Goal: Task Accomplishment & Management: Use online tool/utility

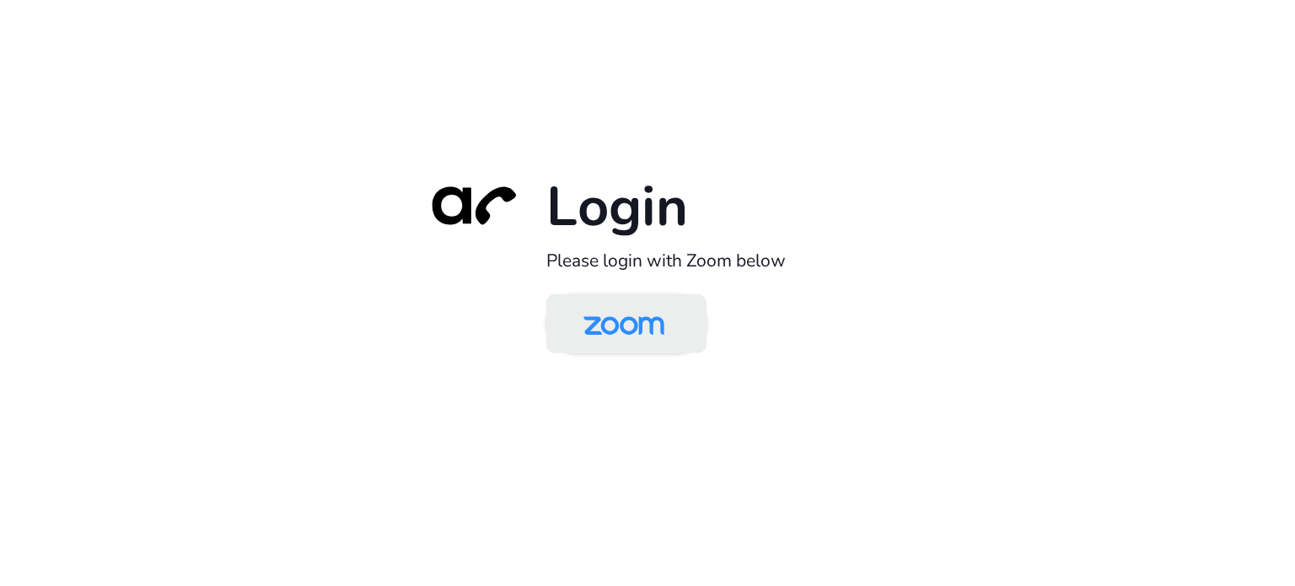
click at [649, 319] on img at bounding box center [624, 325] width 116 height 55
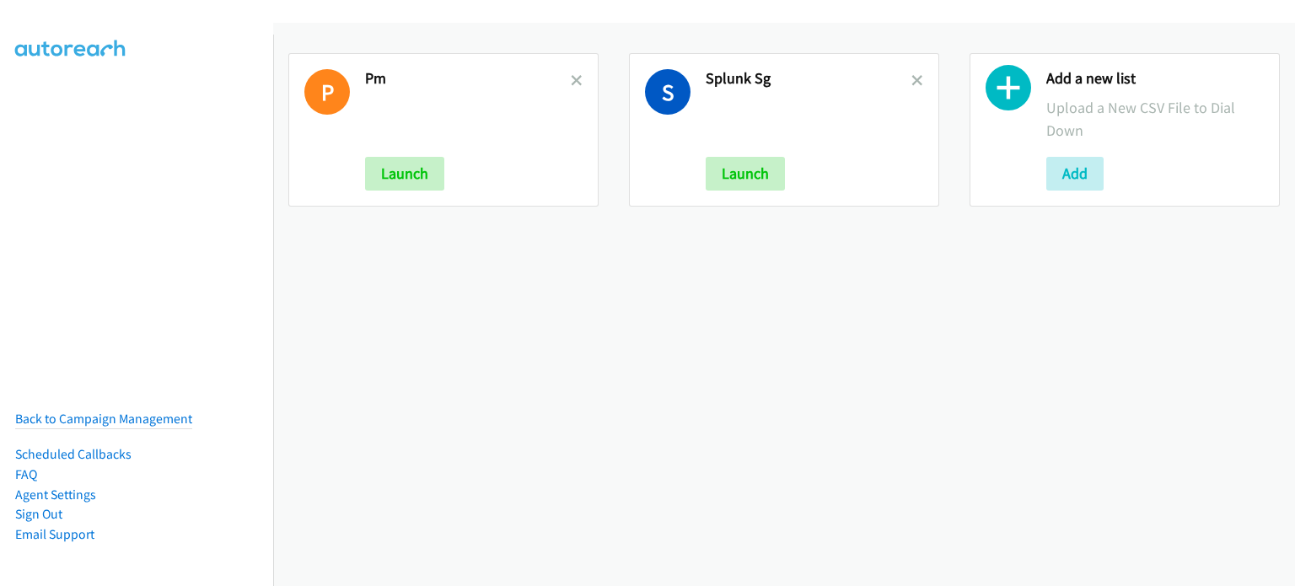
click at [571, 72] on link at bounding box center [577, 80] width 12 height 19
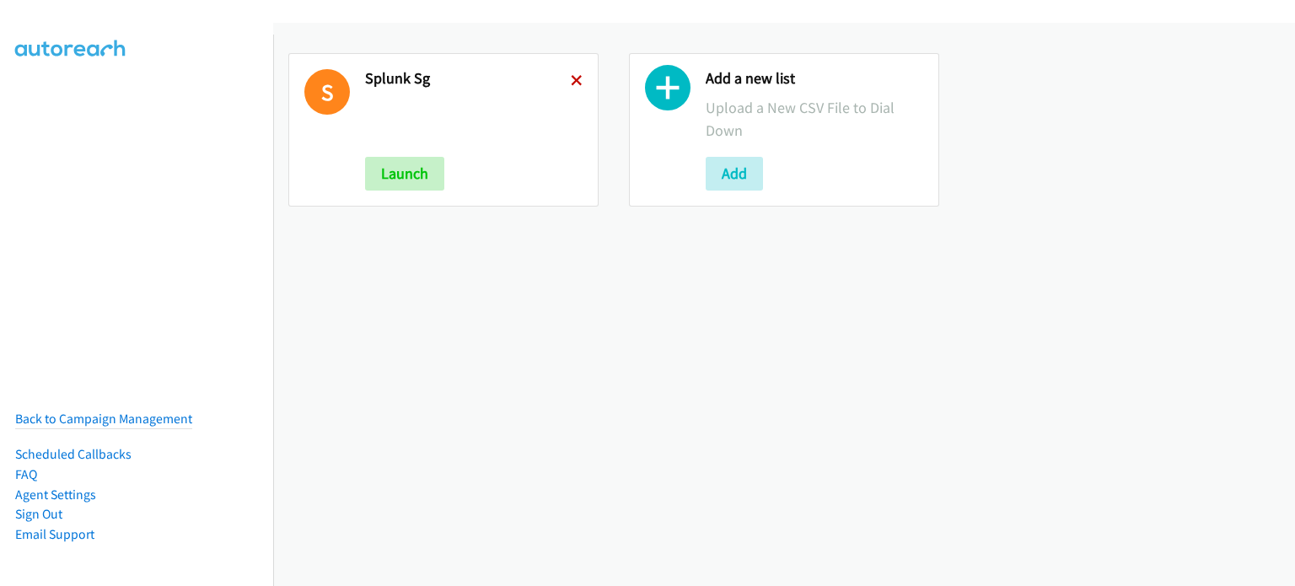
click at [571, 76] on icon at bounding box center [577, 82] width 12 height 12
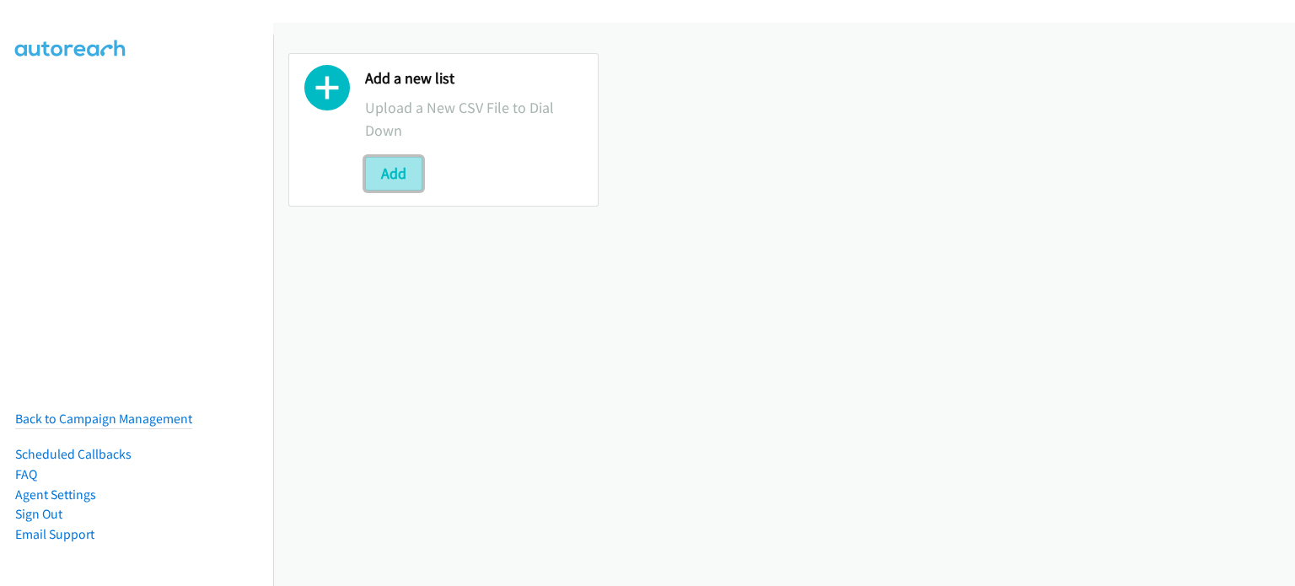
click at [406, 178] on button "Add" at bounding box center [393, 174] width 57 height 34
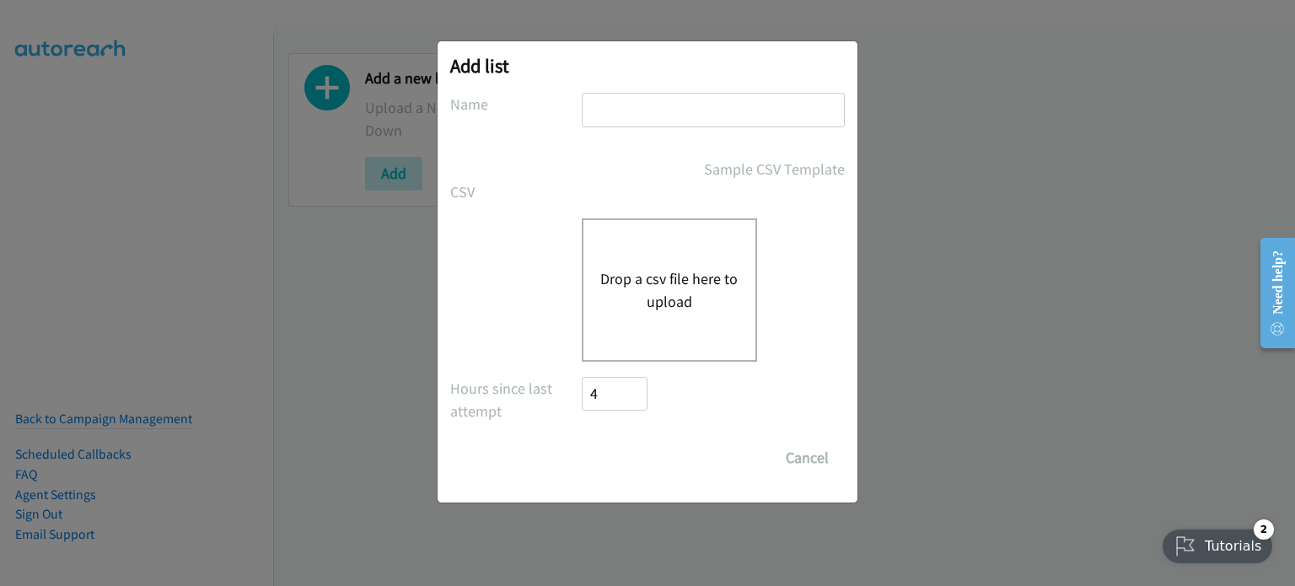
click at [681, 295] on button "Drop a csv file here to upload" at bounding box center [669, 290] width 138 height 46
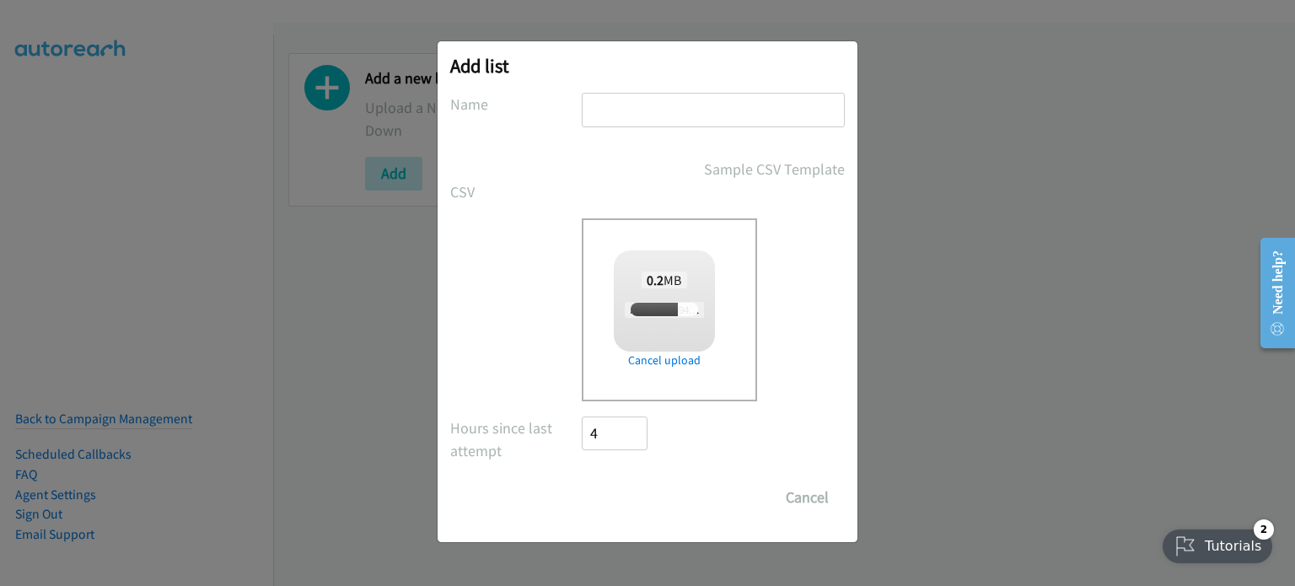
click at [661, 107] on input "text" at bounding box center [713, 110] width 263 height 35
type input "AM"
checkbox input "true"
type input "AM 4"
click at [630, 502] on input "Save List" at bounding box center [626, 497] width 88 height 34
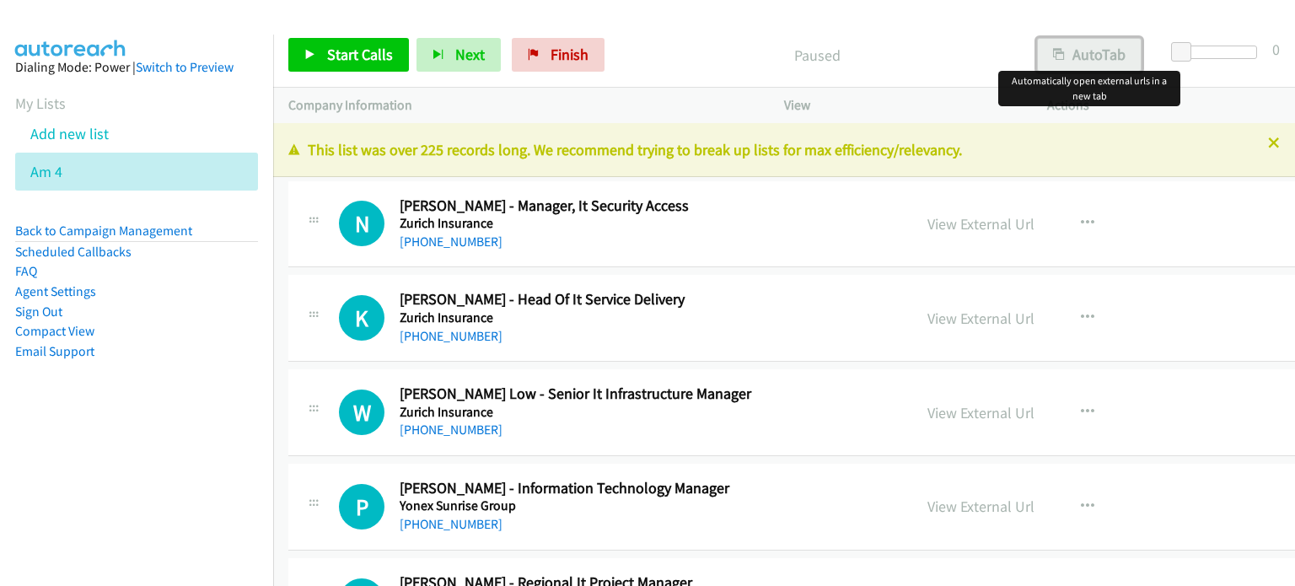
click at [1106, 55] on button "AutoTab" at bounding box center [1089, 55] width 105 height 34
click at [957, 223] on link "View External Url" at bounding box center [980, 223] width 107 height 19
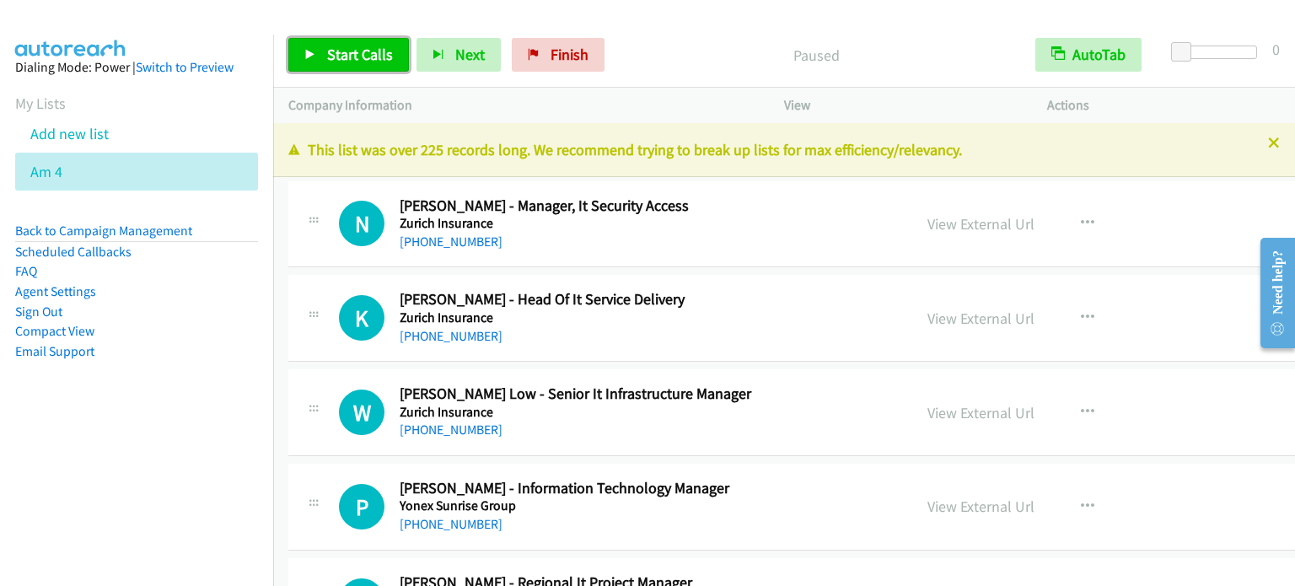
click at [355, 57] on span "Start Calls" at bounding box center [360, 54] width 66 height 19
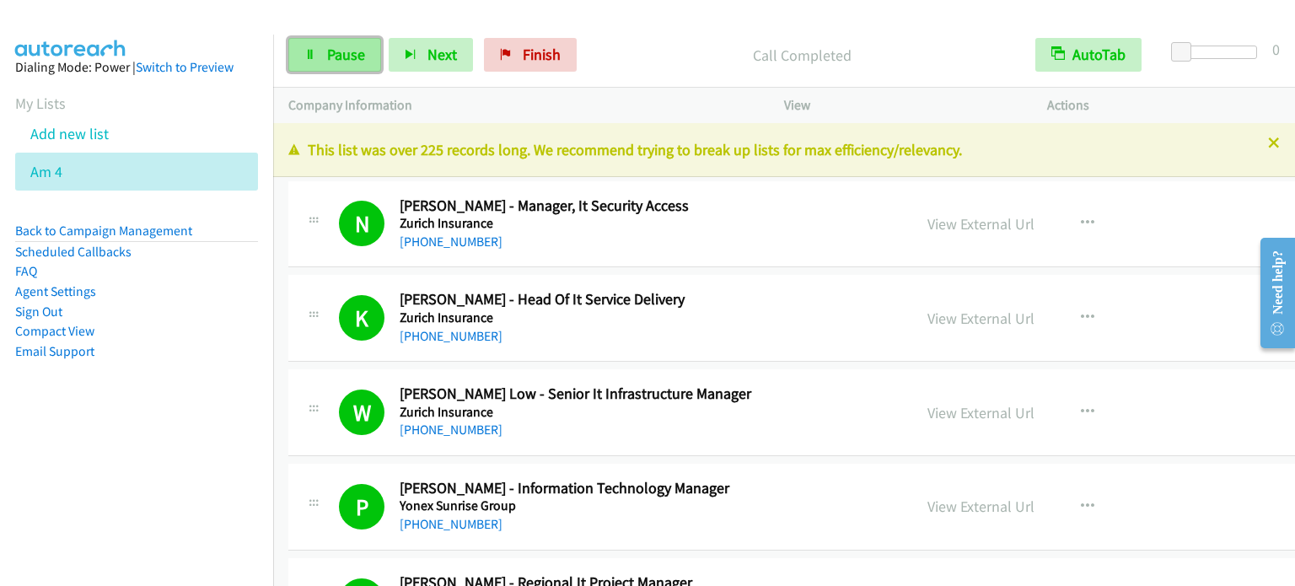
click at [346, 59] on span "Pause" at bounding box center [346, 54] width 38 height 19
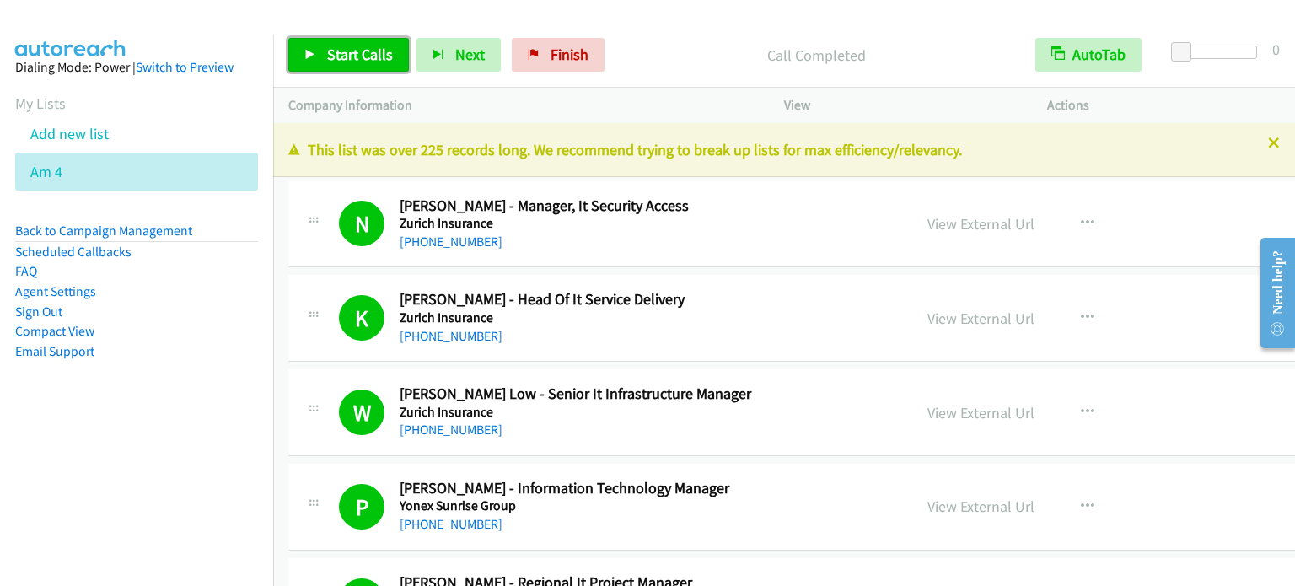
click at [356, 51] on span "Start Calls" at bounding box center [360, 54] width 66 height 19
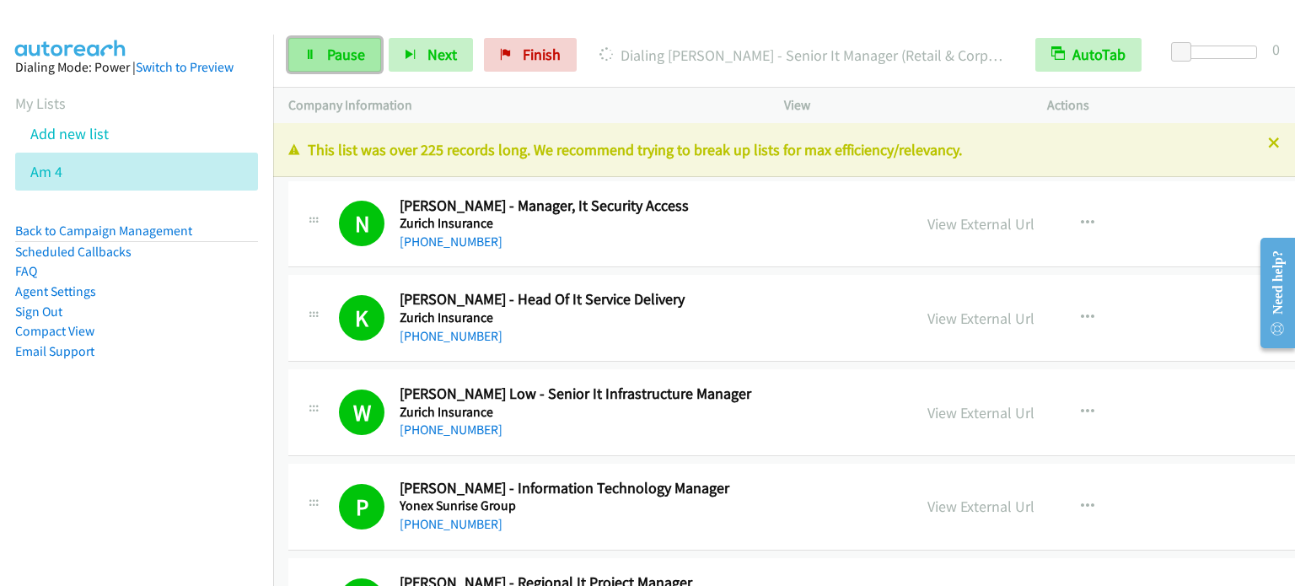
click at [362, 45] on span "Pause" at bounding box center [346, 54] width 38 height 19
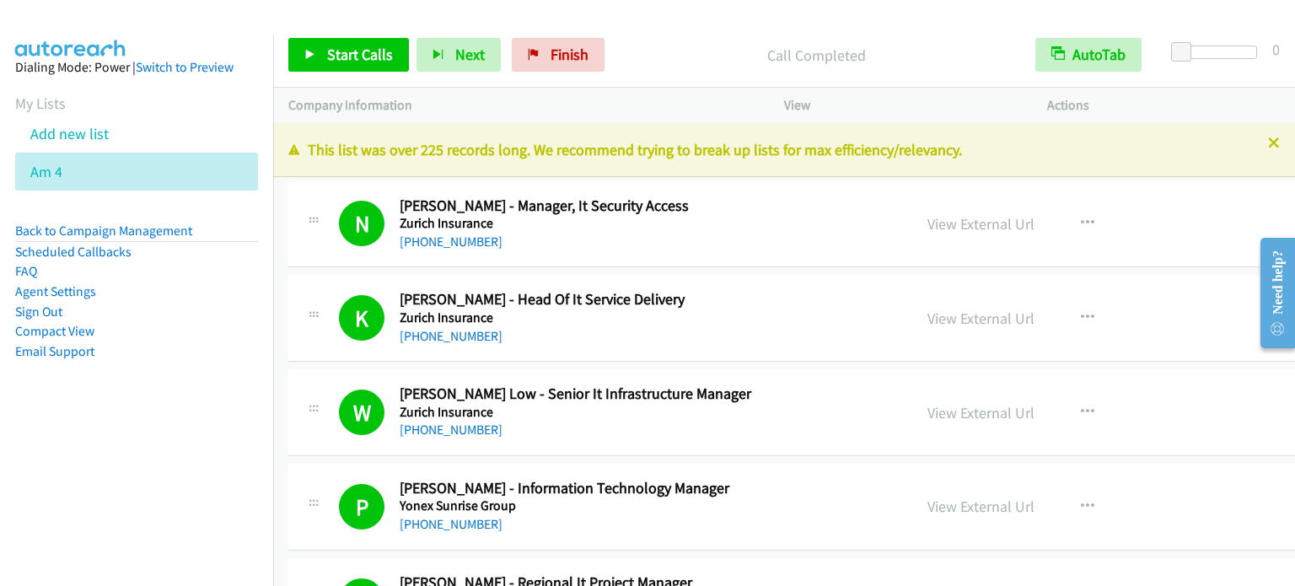
click at [182, 389] on aside "Dialing Mode: Power | Switch to Preview My Lists Add new list Am 4 Back to Camp…" at bounding box center [136, 236] width 273 height 403
click at [357, 58] on span "Start Calls" at bounding box center [360, 54] width 66 height 19
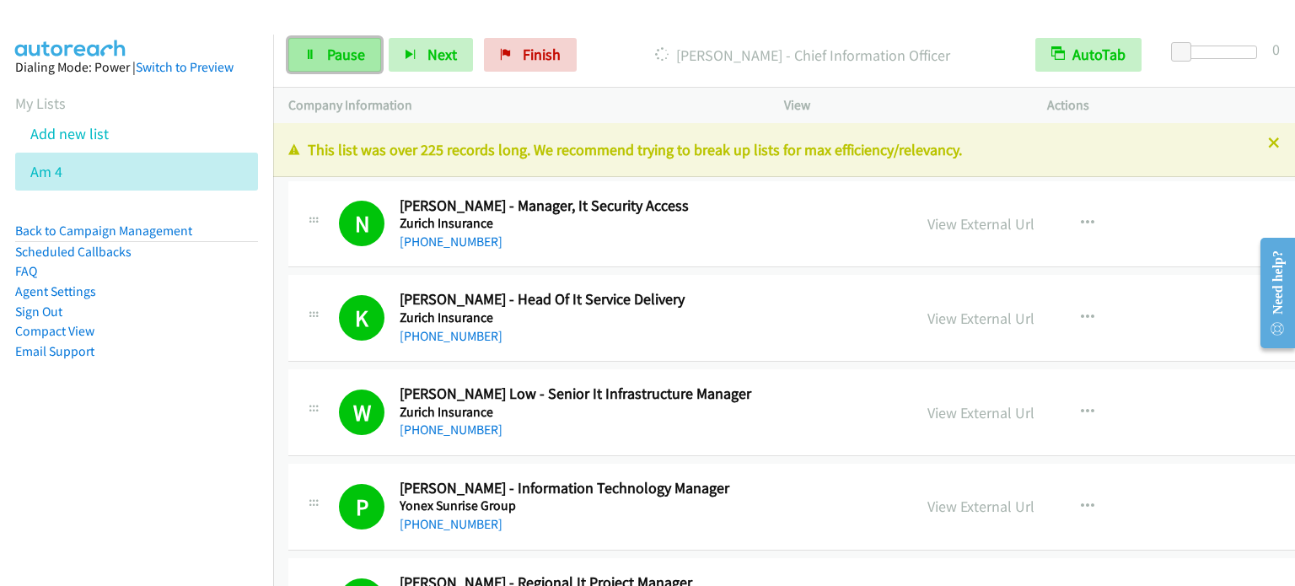
click at [351, 50] on span "Pause" at bounding box center [346, 54] width 38 height 19
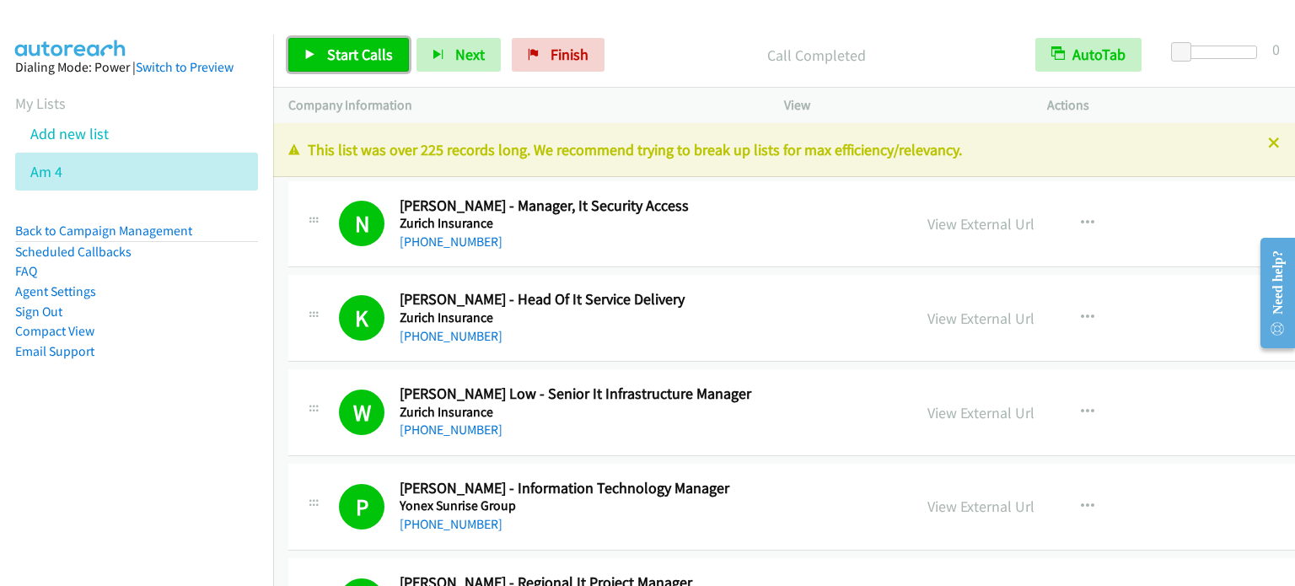
click at [367, 47] on span "Start Calls" at bounding box center [360, 54] width 66 height 19
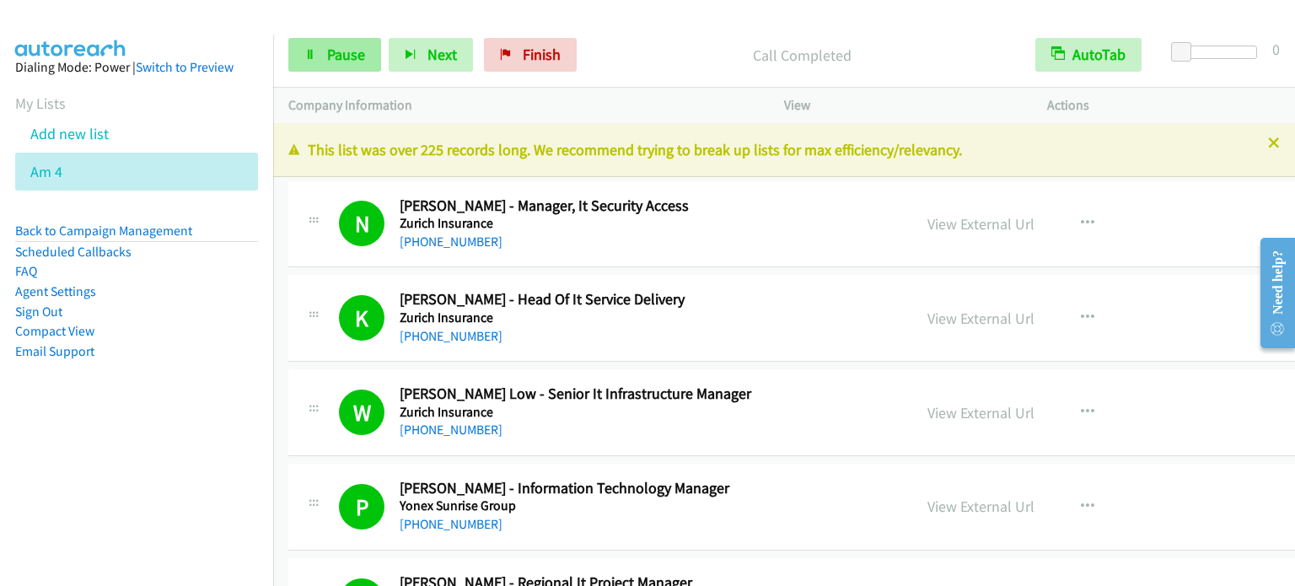
click at [344, 43] on link "Pause" at bounding box center [334, 55] width 93 height 34
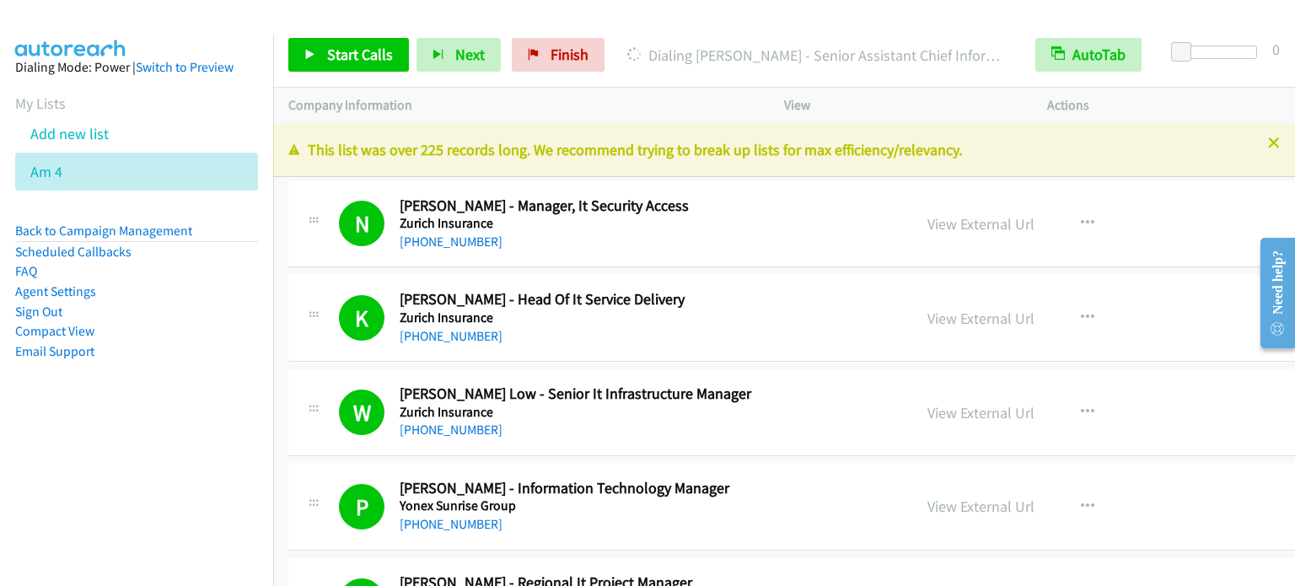
click at [236, 375] on aside "Dialing Mode: Power | Switch to Preview My Lists Add new list Am 4 Back to Camp…" at bounding box center [136, 236] width 273 height 403
click at [337, 62] on span "Start Calls" at bounding box center [360, 54] width 66 height 19
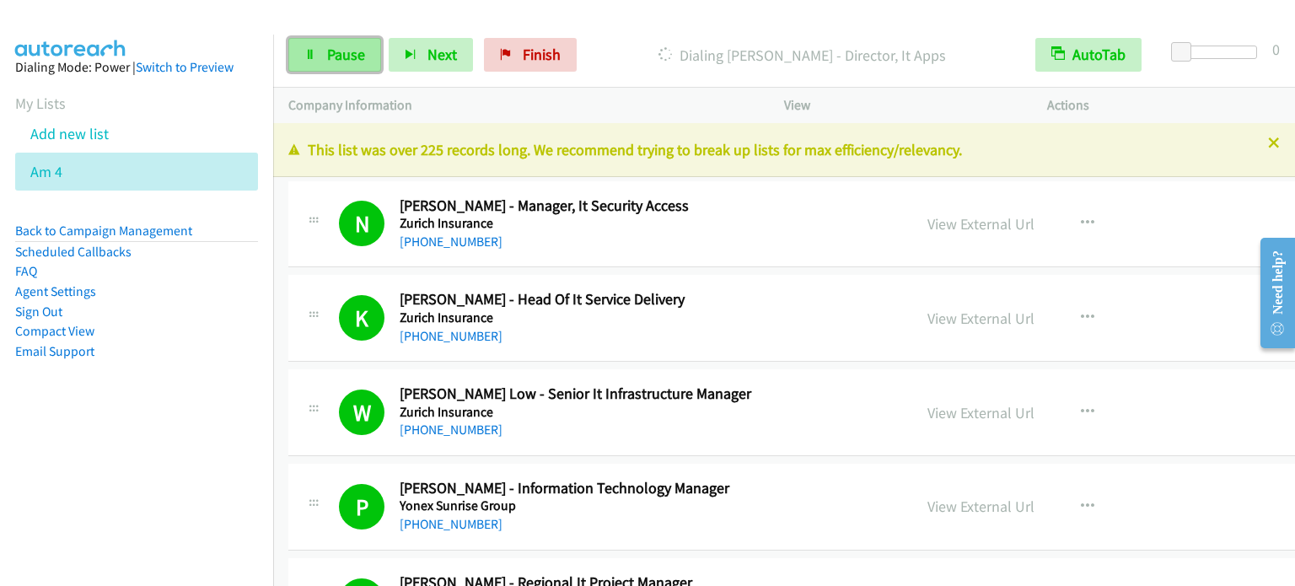
click at [361, 51] on span "Pause" at bounding box center [346, 54] width 38 height 19
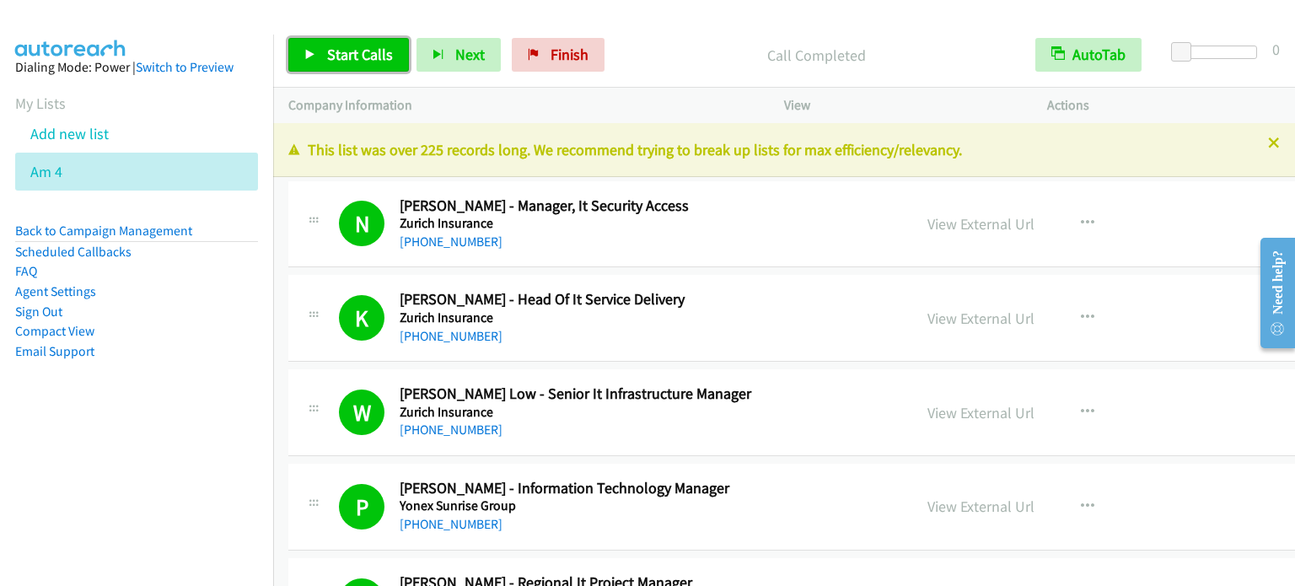
click at [337, 53] on span "Start Calls" at bounding box center [360, 54] width 66 height 19
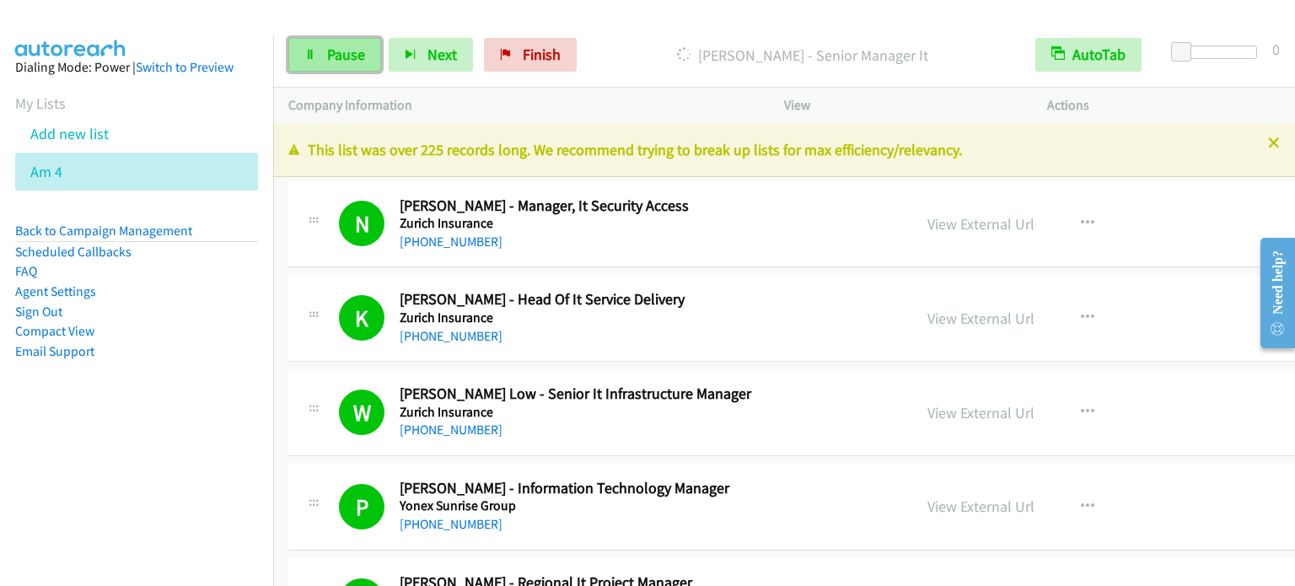
click at [362, 40] on link "Pause" at bounding box center [334, 55] width 93 height 34
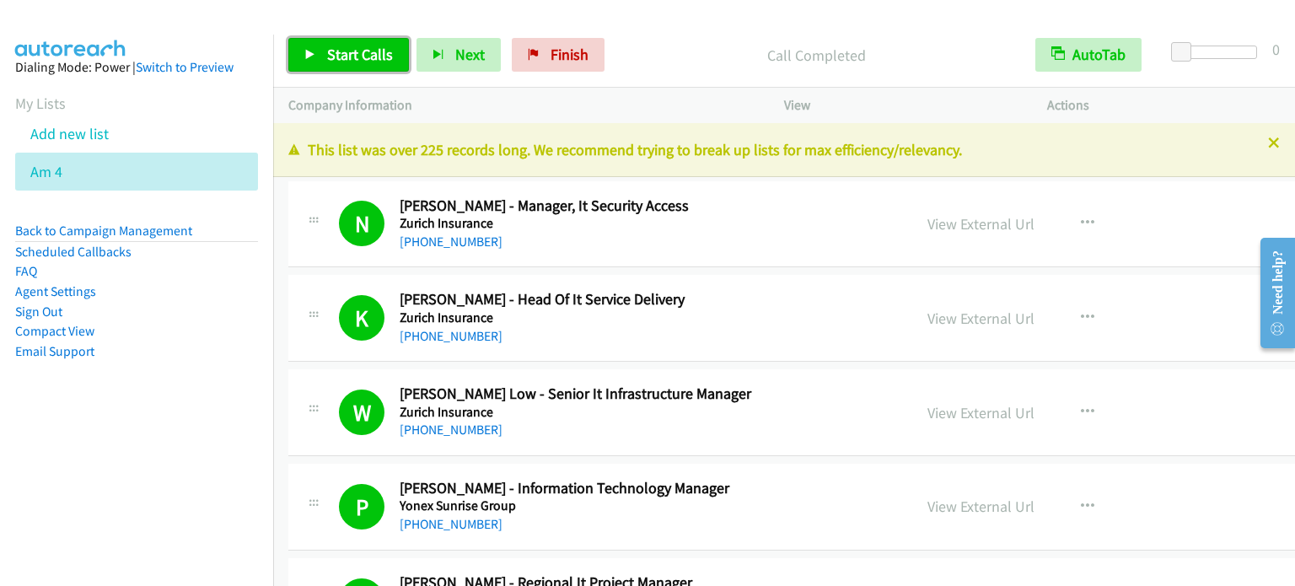
click at [358, 52] on span "Start Calls" at bounding box center [360, 54] width 66 height 19
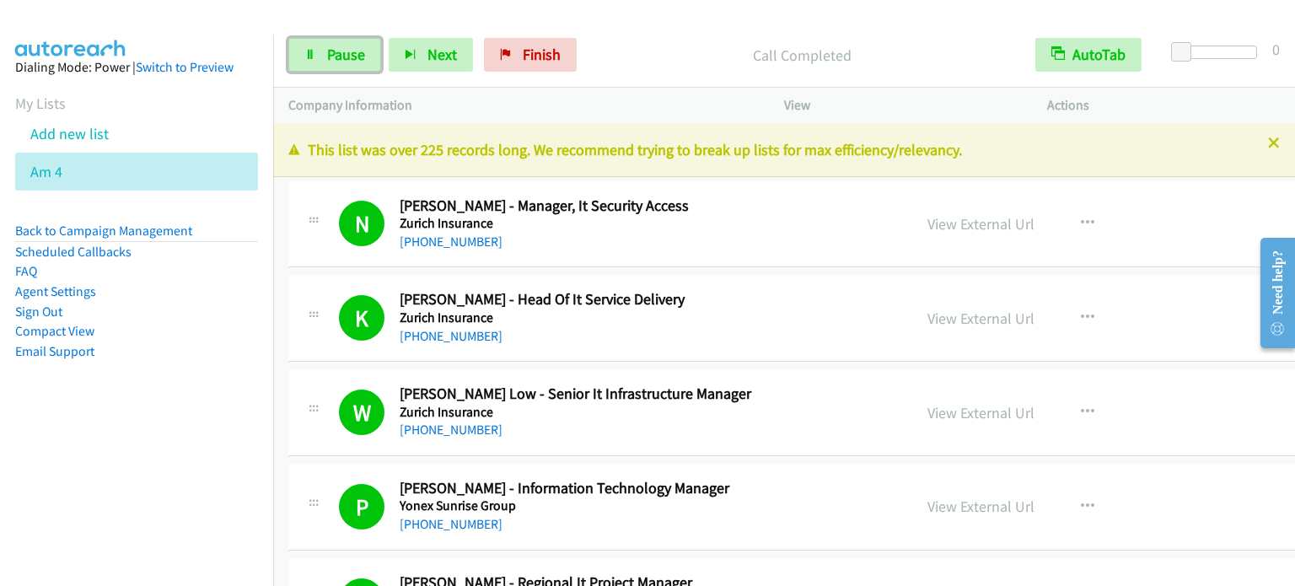
drag, startPoint x: 336, startPoint y: 41, endPoint x: 413, endPoint y: 8, distance: 83.8
click at [336, 41] on link "Pause" at bounding box center [334, 55] width 93 height 34
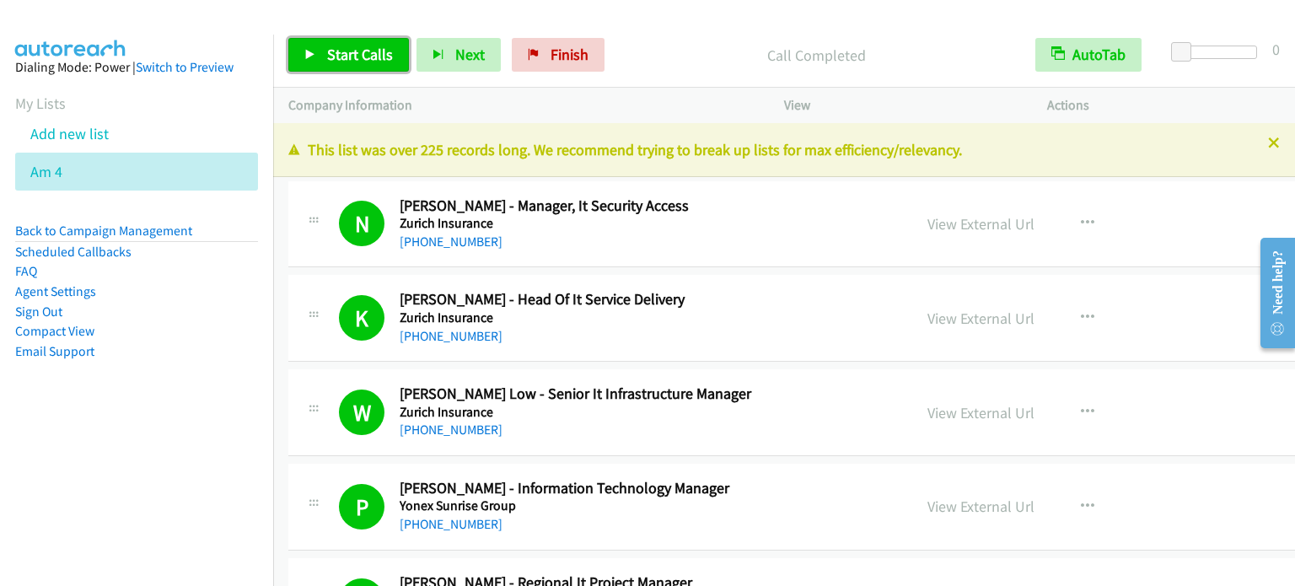
click at [379, 67] on link "Start Calls" at bounding box center [348, 55] width 121 height 34
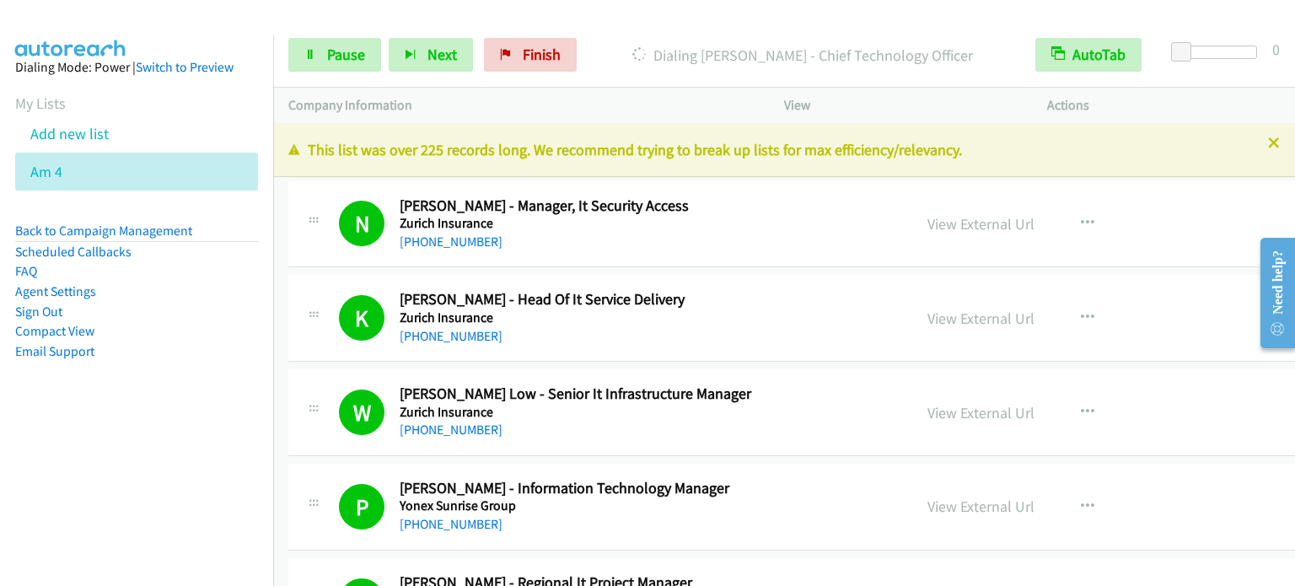
click at [165, 417] on aside "Dialing Mode: Power | Switch to Preview My Lists Add new list Am 4 Back to Camp…" at bounding box center [136, 236] width 273 height 403
click at [347, 49] on span "Pause" at bounding box center [346, 54] width 38 height 19
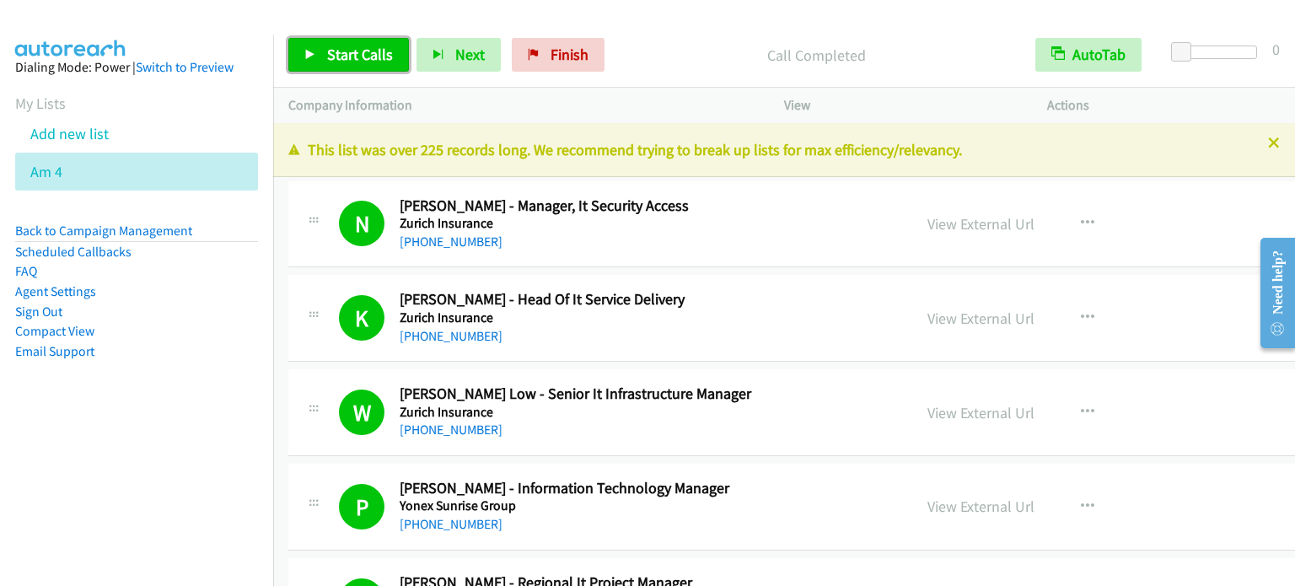
click at [364, 53] on span "Start Calls" at bounding box center [360, 54] width 66 height 19
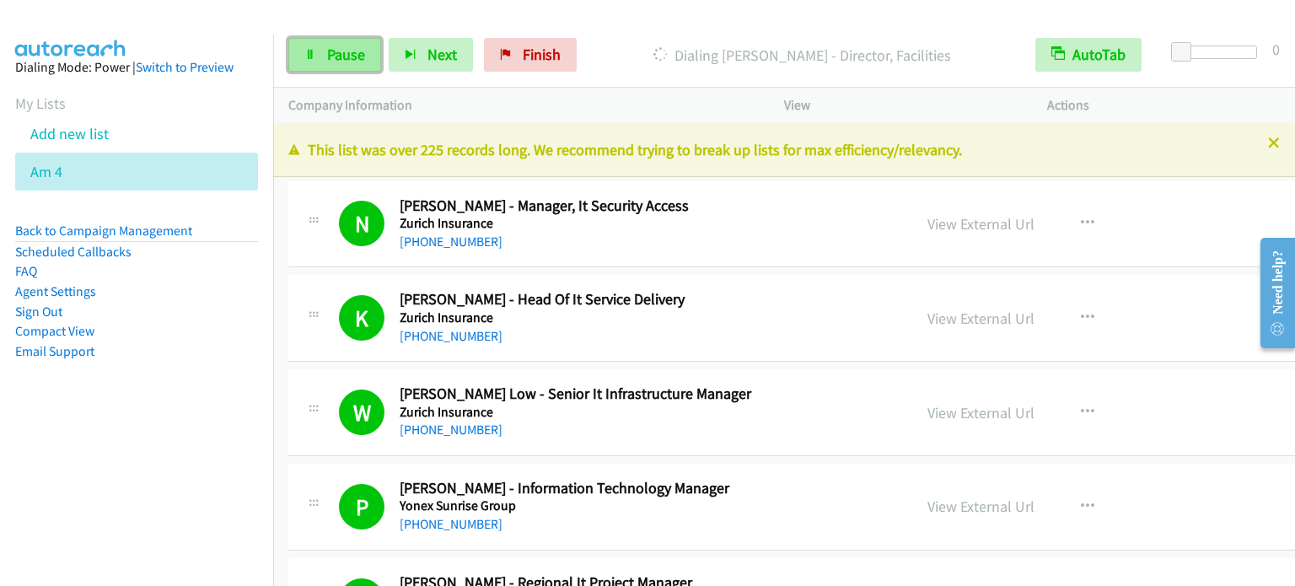
click at [339, 58] on span "Pause" at bounding box center [346, 54] width 38 height 19
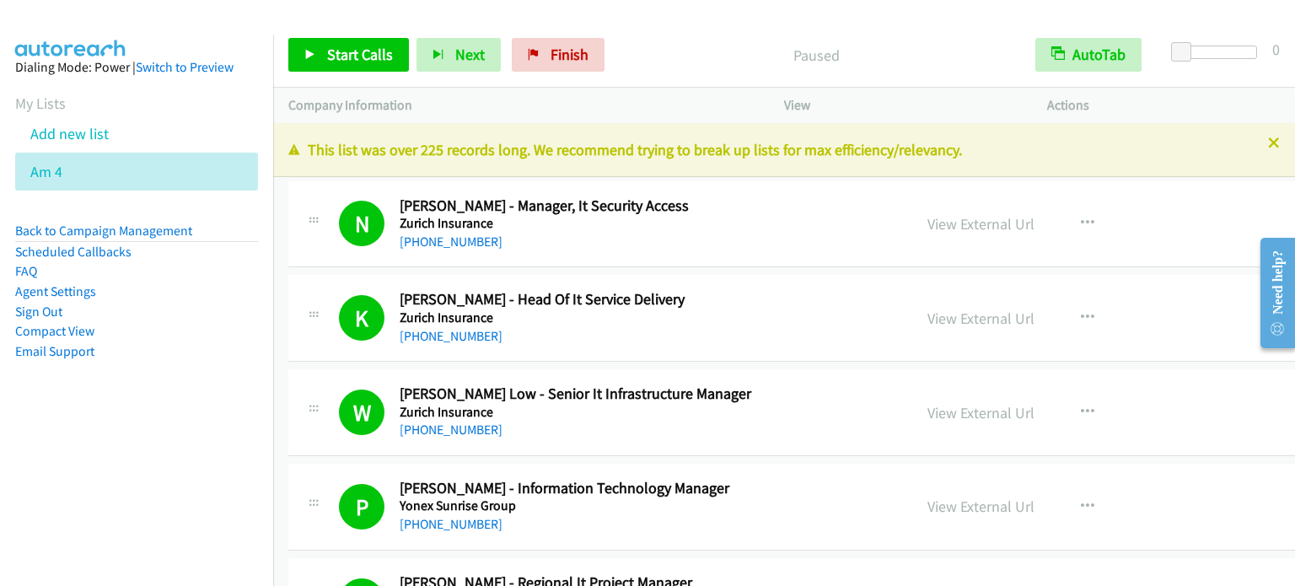
drag, startPoint x: 206, startPoint y: 383, endPoint x: 248, endPoint y: 339, distance: 61.4
click at [206, 383] on aside "Dialing Mode: Power | Switch to Preview My Lists Add new list Am 4 Back to Camp…" at bounding box center [136, 236] width 273 height 403
click at [360, 55] on span "Start Calls" at bounding box center [360, 54] width 66 height 19
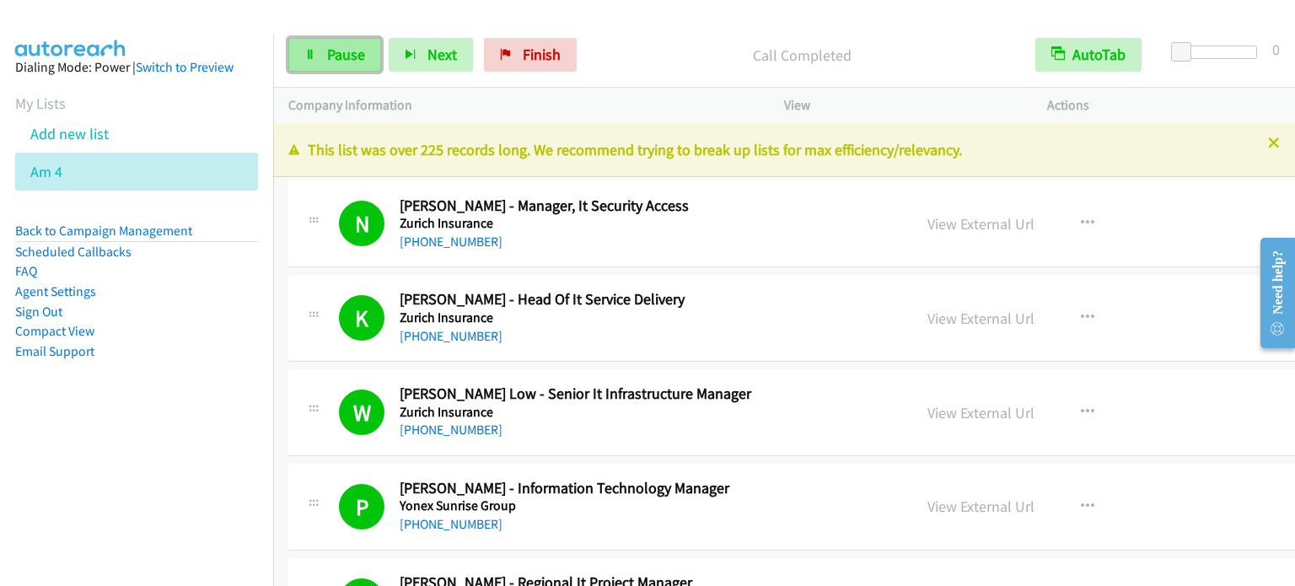
click at [330, 54] on span "Pause" at bounding box center [346, 54] width 38 height 19
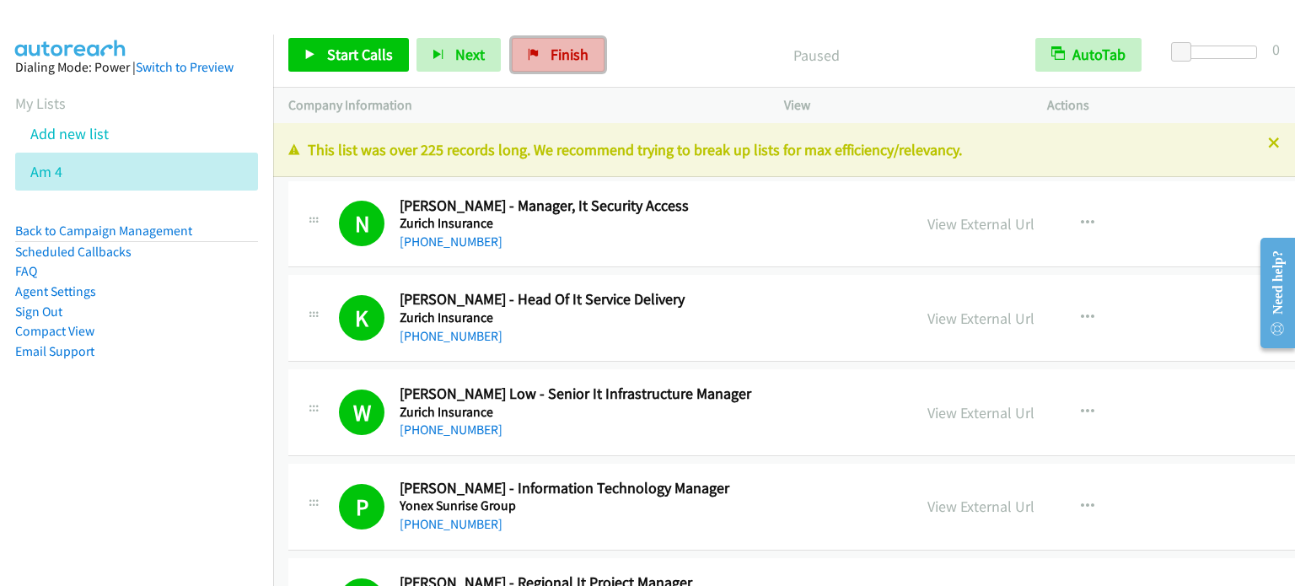
click at [566, 56] on span "Finish" at bounding box center [569, 54] width 38 height 19
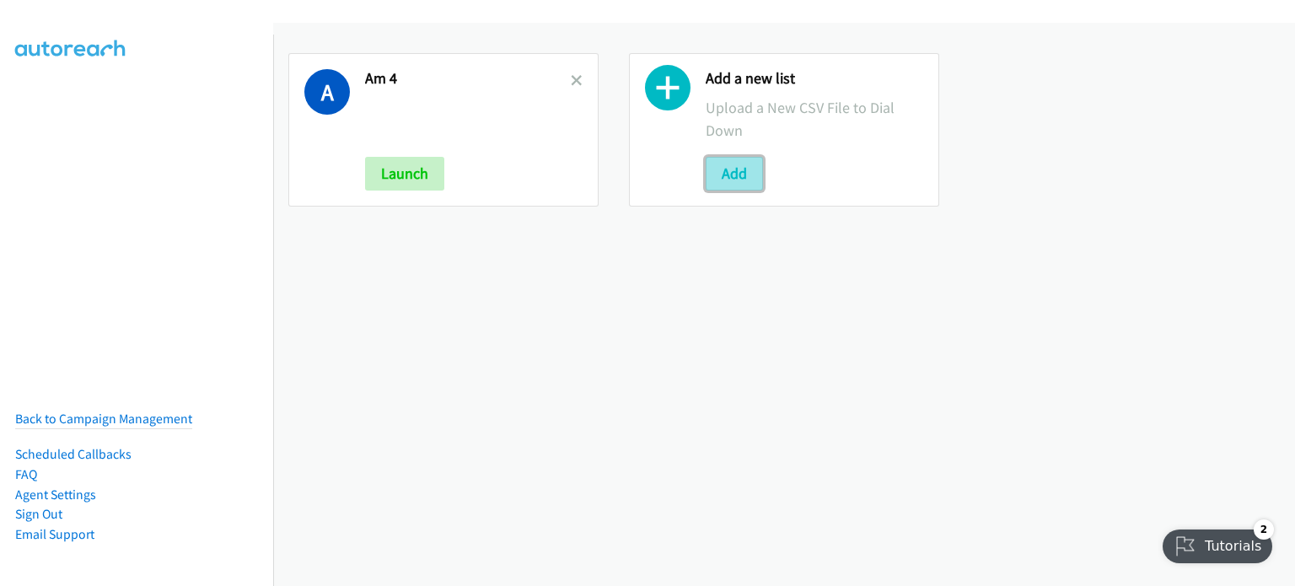
click at [729, 182] on button "Add" at bounding box center [733, 174] width 57 height 34
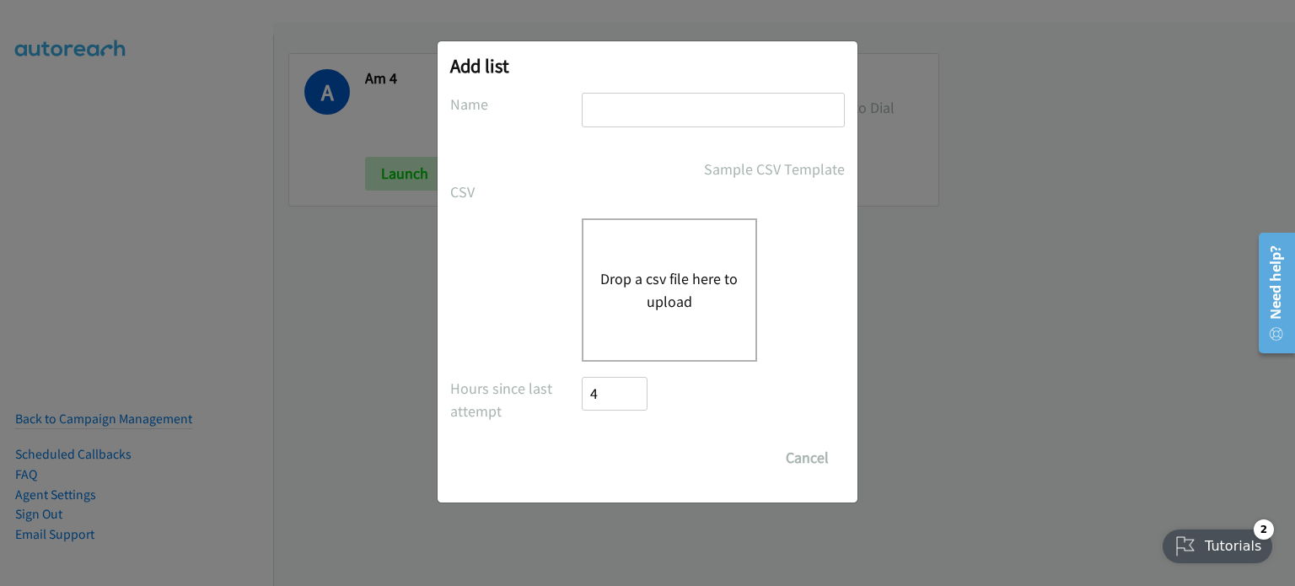
click at [645, 271] on button "Drop a csv file here to upload" at bounding box center [669, 290] width 138 height 46
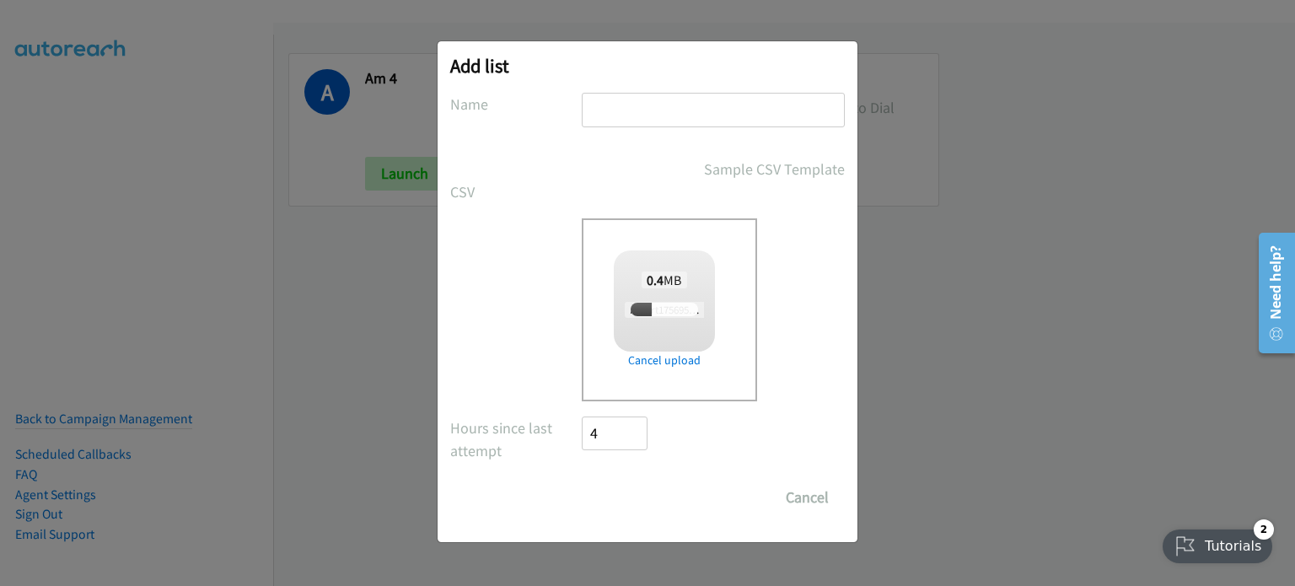
click at [643, 105] on input "text" at bounding box center [713, 110] width 263 height 35
checkbox input "true"
type input "SE SG"
click at [650, 498] on input "Save List" at bounding box center [626, 497] width 88 height 34
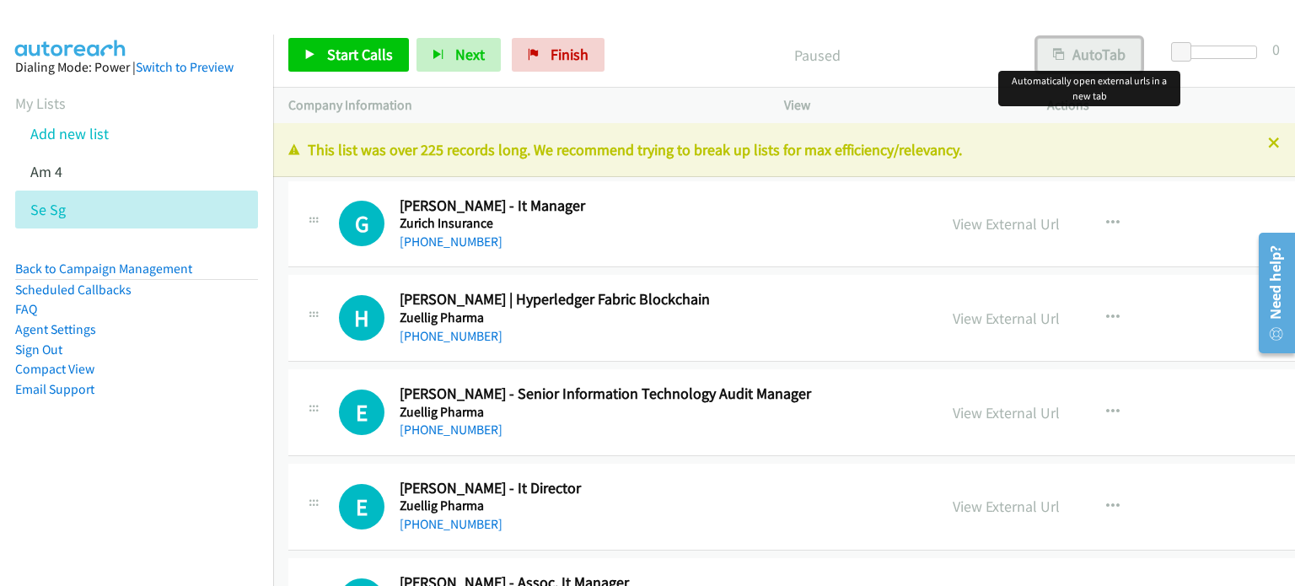
click at [1105, 53] on button "AutoTab" at bounding box center [1089, 55] width 105 height 34
click at [961, 223] on link "View External Url" at bounding box center [1005, 223] width 107 height 19
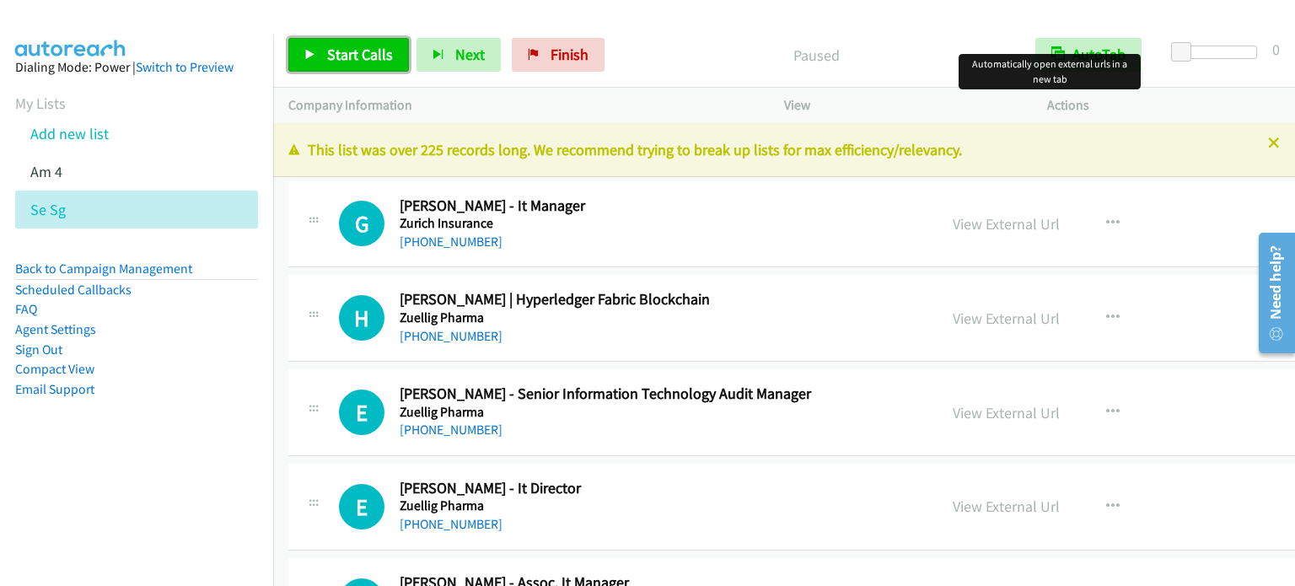
click at [344, 46] on span "Start Calls" at bounding box center [360, 54] width 66 height 19
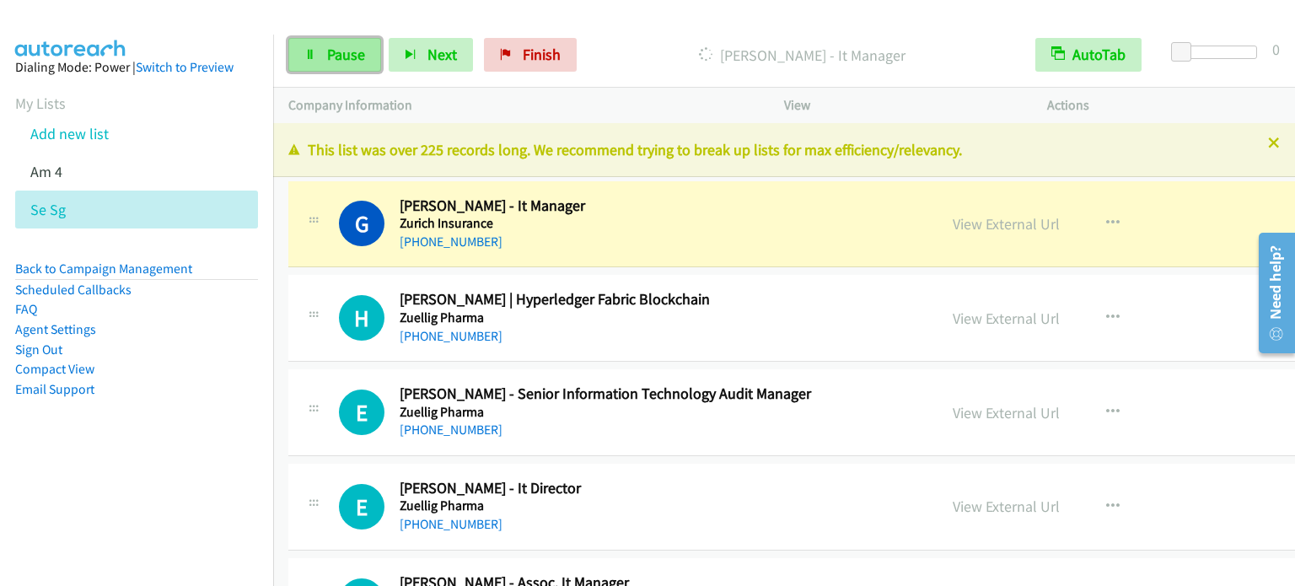
click at [337, 56] on span "Pause" at bounding box center [346, 54] width 38 height 19
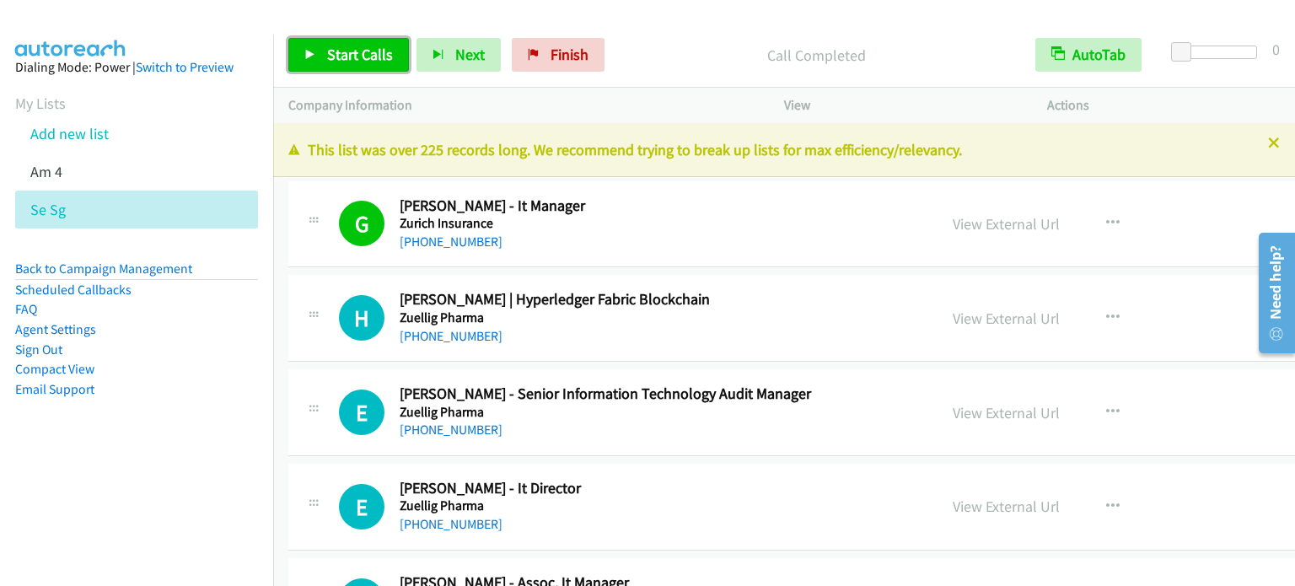
click at [371, 50] on span "Start Calls" at bounding box center [360, 54] width 66 height 19
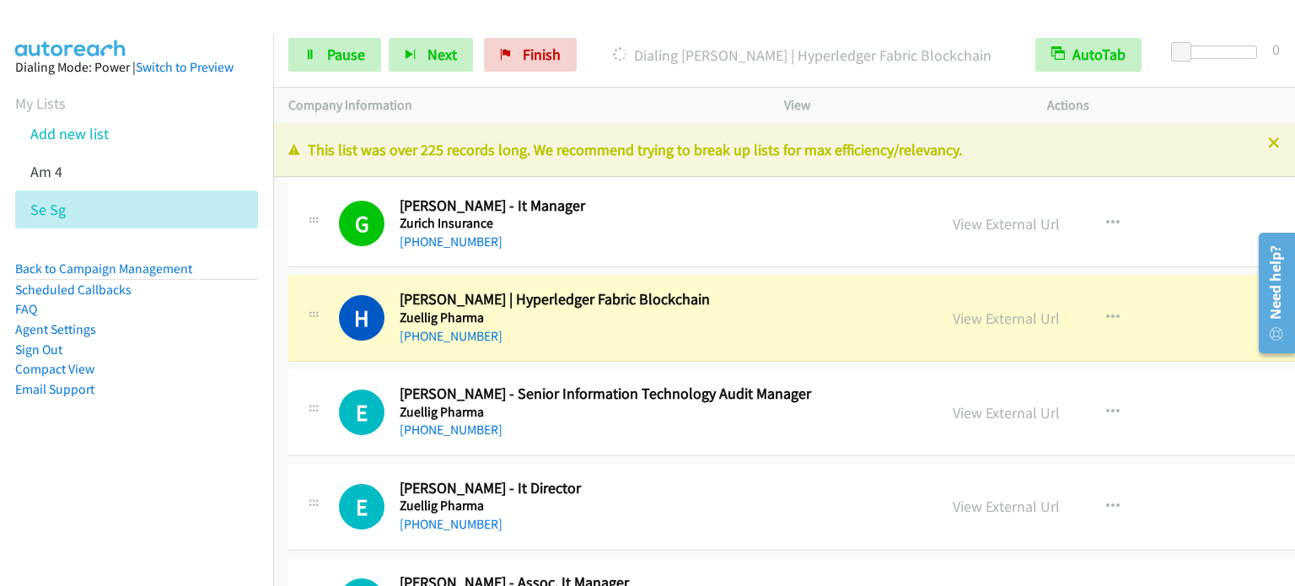
click at [186, 391] on li "Email Support" at bounding box center [136, 389] width 243 height 20
click at [333, 56] on span "Pause" at bounding box center [346, 54] width 38 height 19
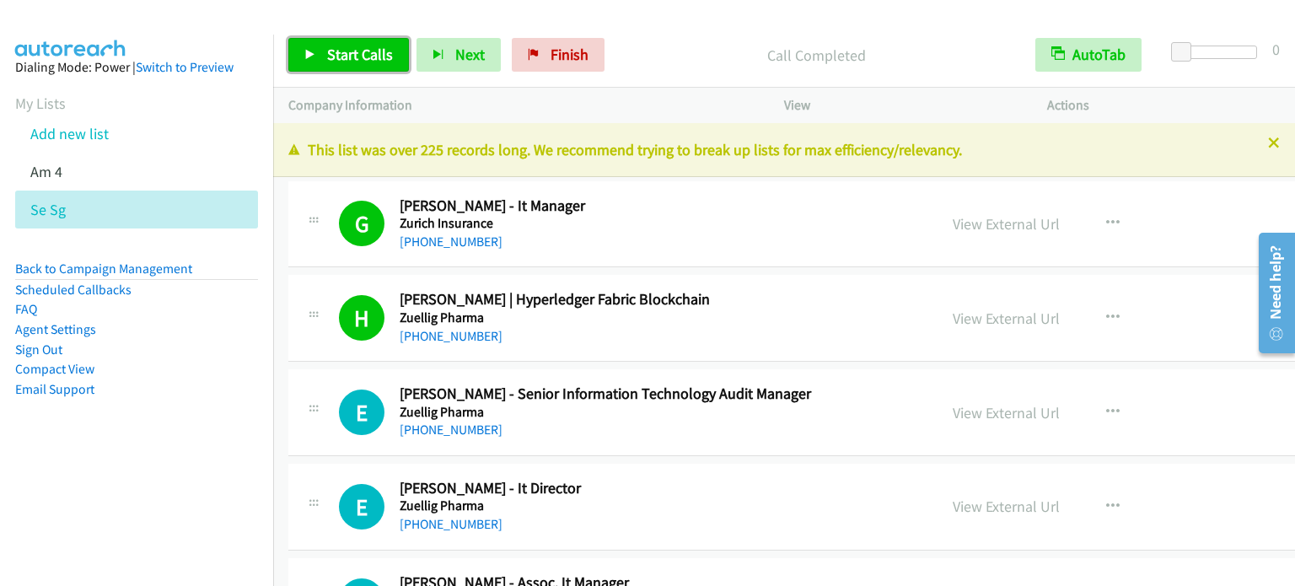
drag, startPoint x: 380, startPoint y: 39, endPoint x: 421, endPoint y: 1, distance: 55.5
click at [379, 39] on link "Start Calls" at bounding box center [348, 55] width 121 height 34
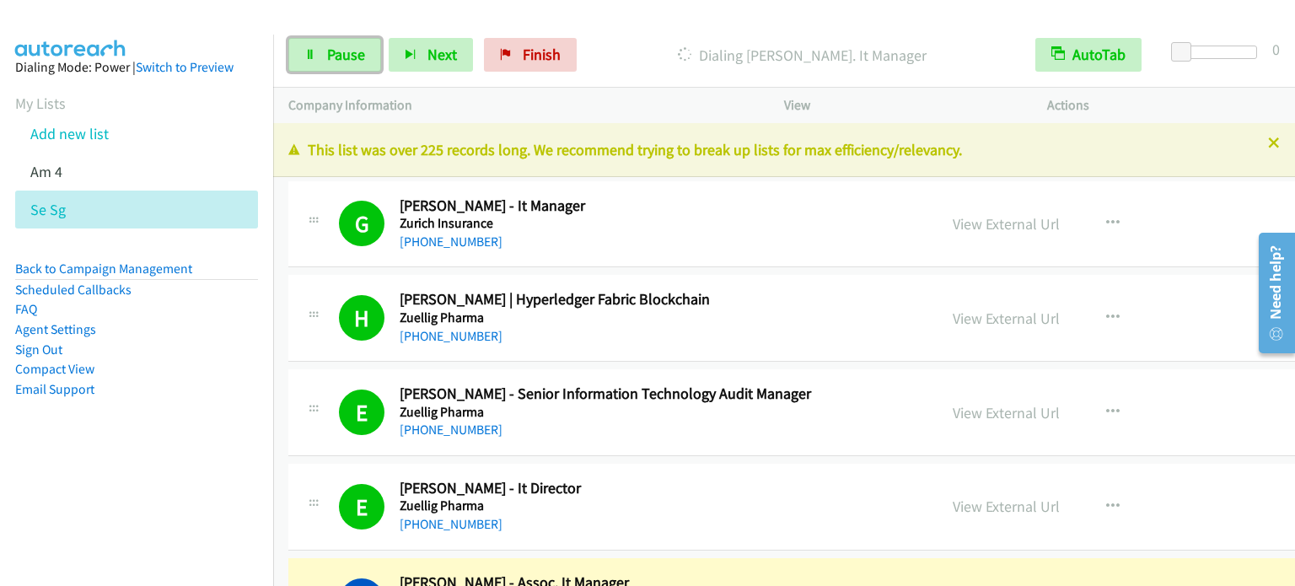
click at [323, 56] on link "Pause" at bounding box center [334, 55] width 93 height 34
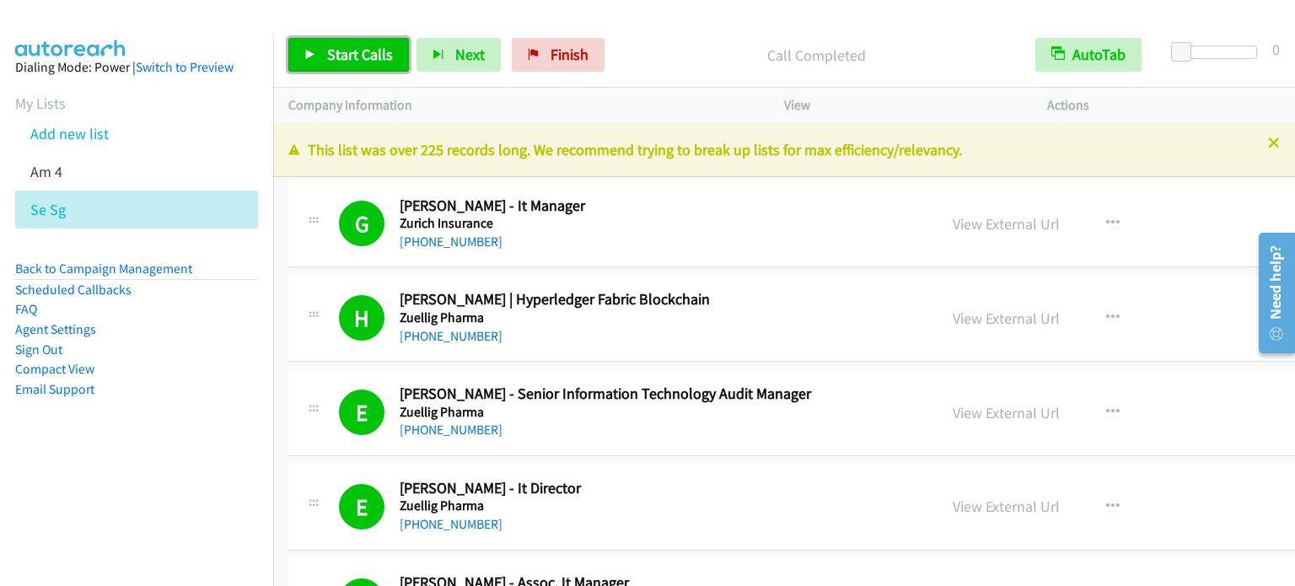
click at [367, 45] on span "Start Calls" at bounding box center [360, 54] width 66 height 19
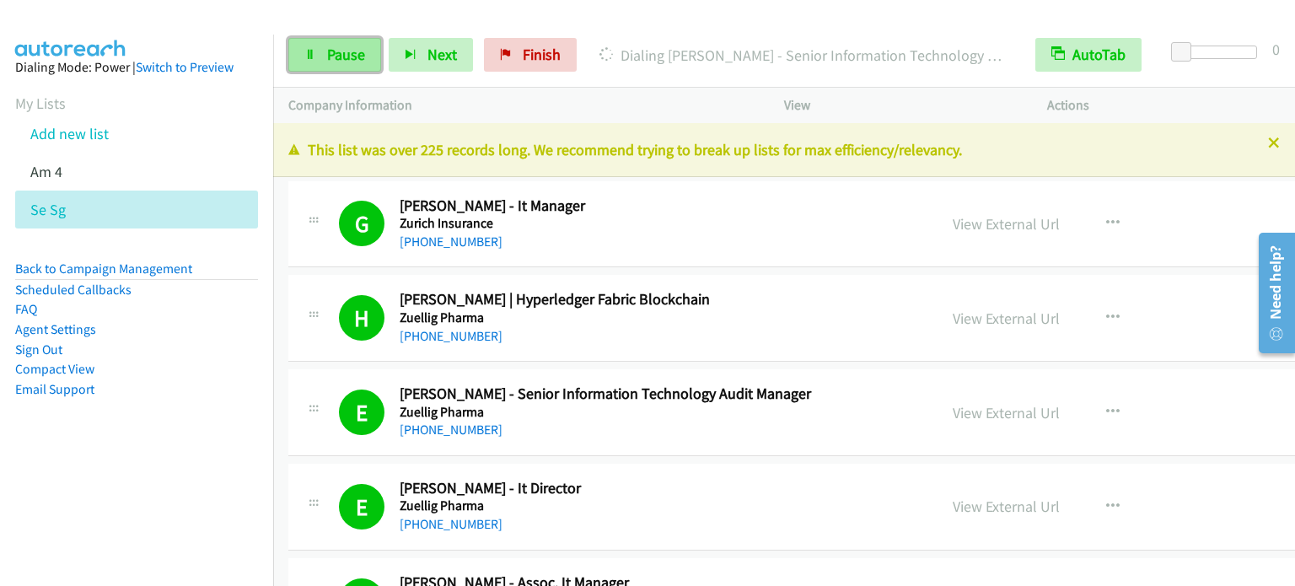
click at [337, 62] on span "Pause" at bounding box center [346, 54] width 38 height 19
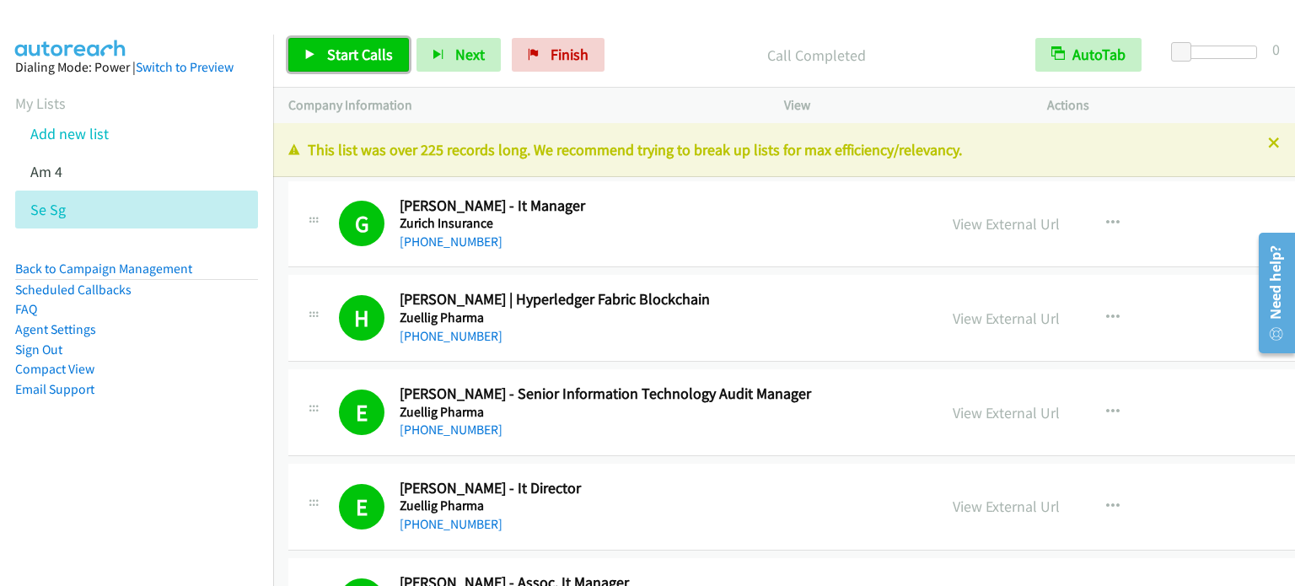
click at [363, 53] on span "Start Calls" at bounding box center [360, 54] width 66 height 19
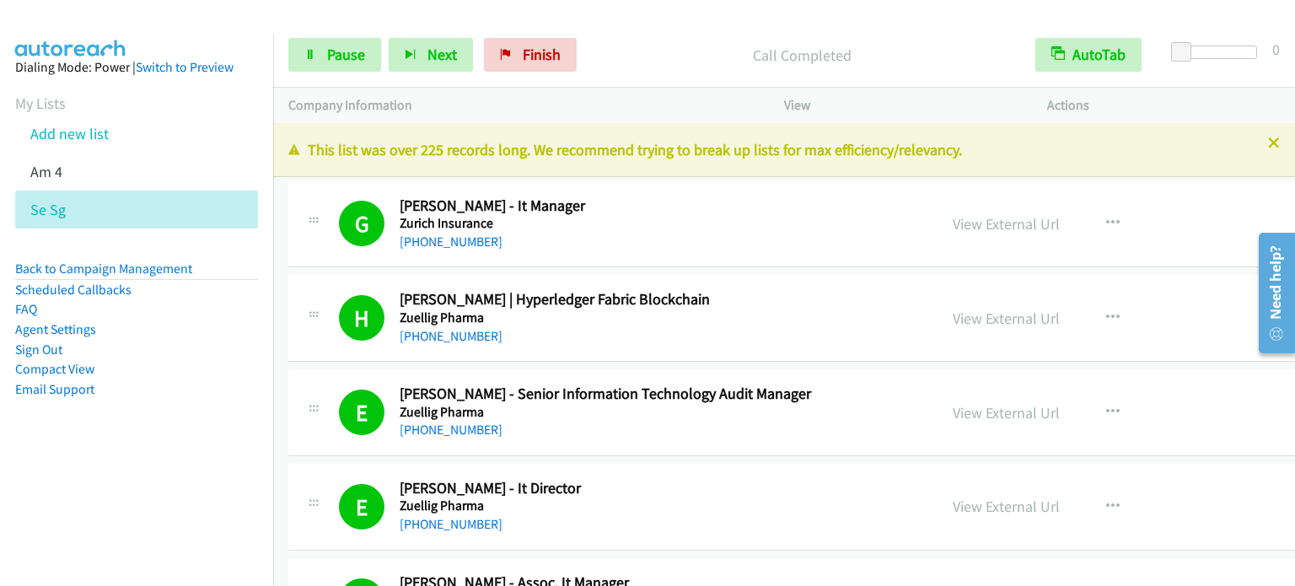
click at [51, 427] on aside "Dialing Mode: Power | Switch to Preview My Lists Add new list Am 4 Se Sg Back t…" at bounding box center [136, 255] width 273 height 441
click at [190, 362] on li "Compact View" at bounding box center [136, 369] width 243 height 20
click at [329, 56] on span "Pause" at bounding box center [346, 54] width 38 height 19
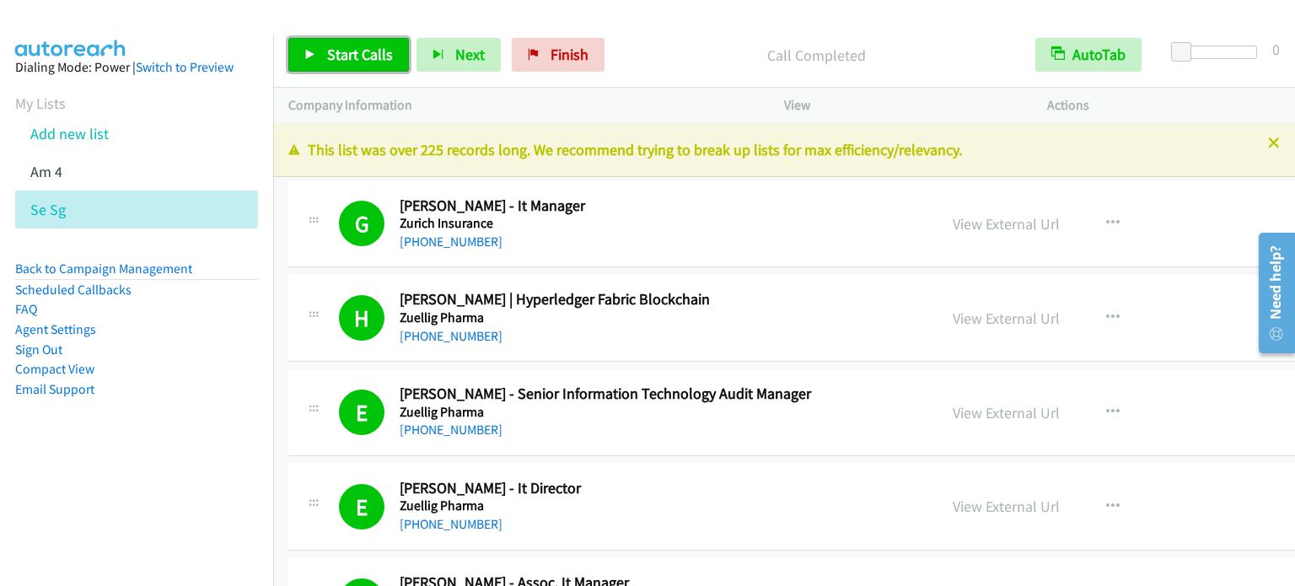
click at [346, 53] on span "Start Calls" at bounding box center [360, 54] width 66 height 19
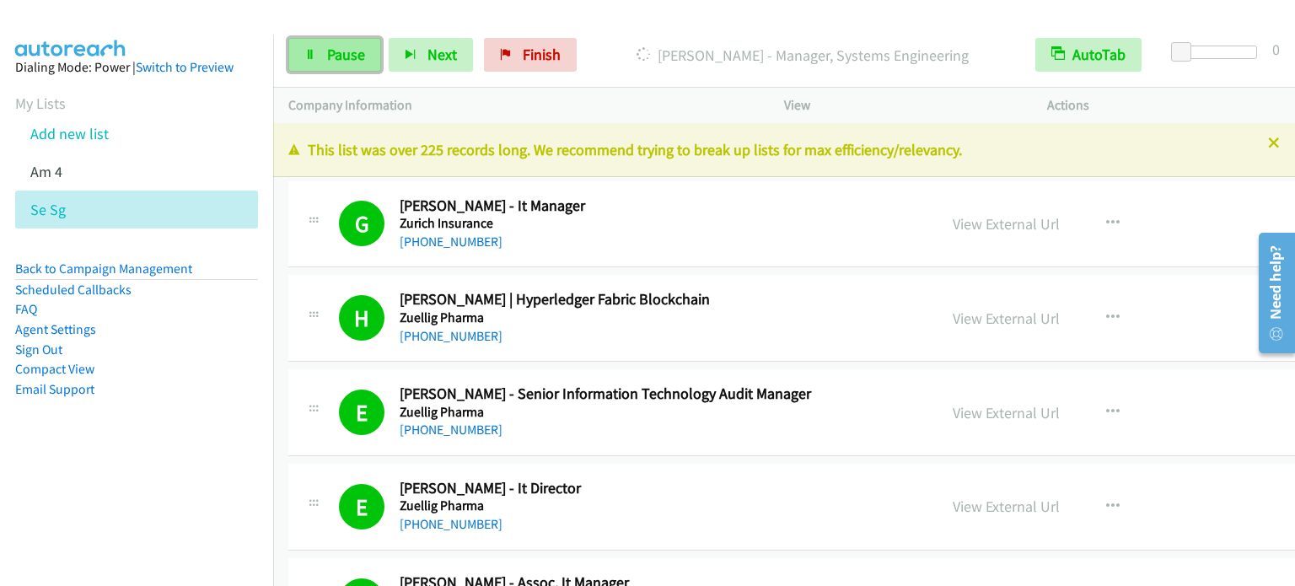
click at [330, 65] on link "Pause" at bounding box center [334, 55] width 93 height 34
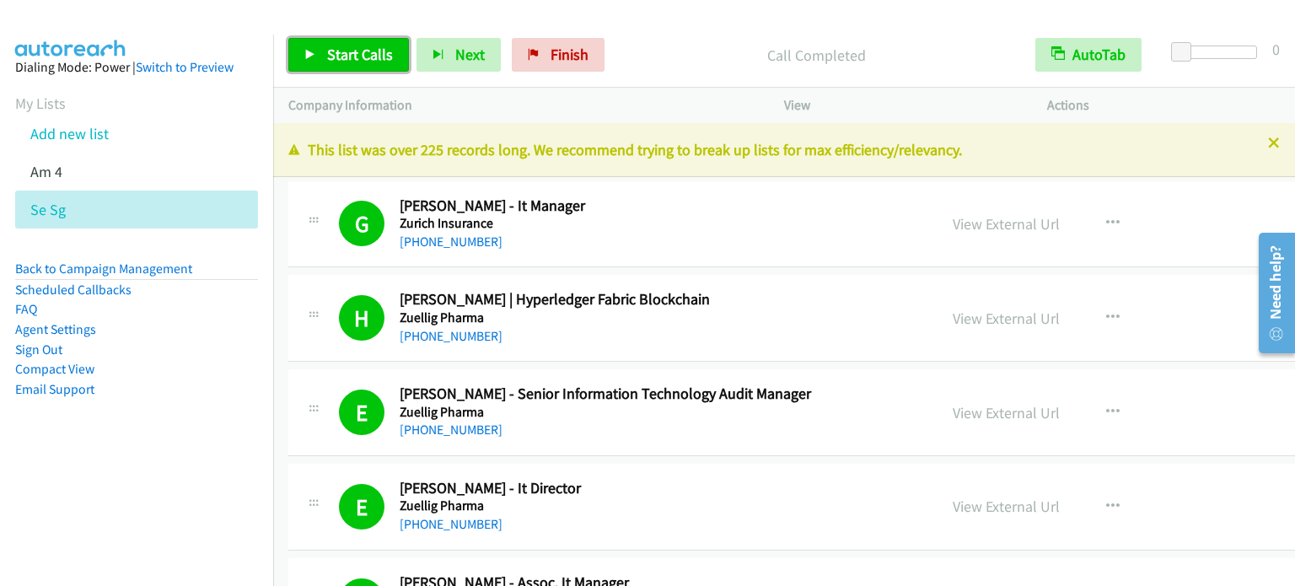
click at [385, 47] on span "Start Calls" at bounding box center [360, 54] width 66 height 19
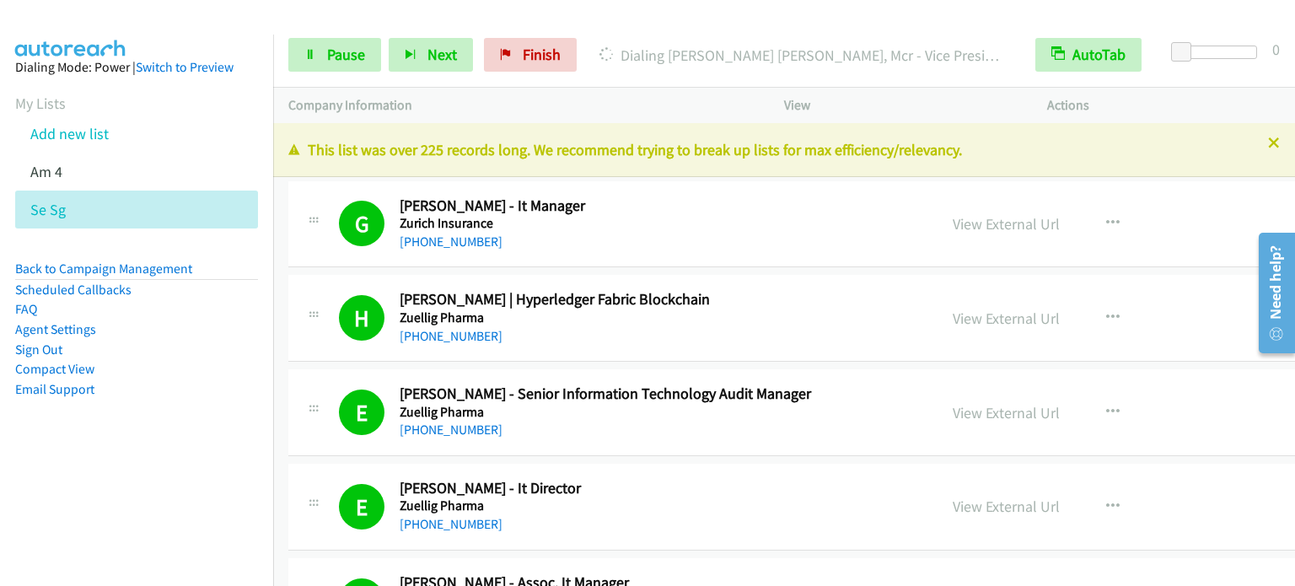
click at [226, 415] on aside "Dialing Mode: Power | Switch to Preview My Lists Add new list Am 4 Se Sg Back t…" at bounding box center [136, 255] width 273 height 441
click at [94, 437] on aside "Dialing Mode: Power | Switch to Preview My Lists Add new list Am 4 Se Sg Back t…" at bounding box center [136, 255] width 273 height 441
click at [346, 52] on span "Pause" at bounding box center [346, 54] width 38 height 19
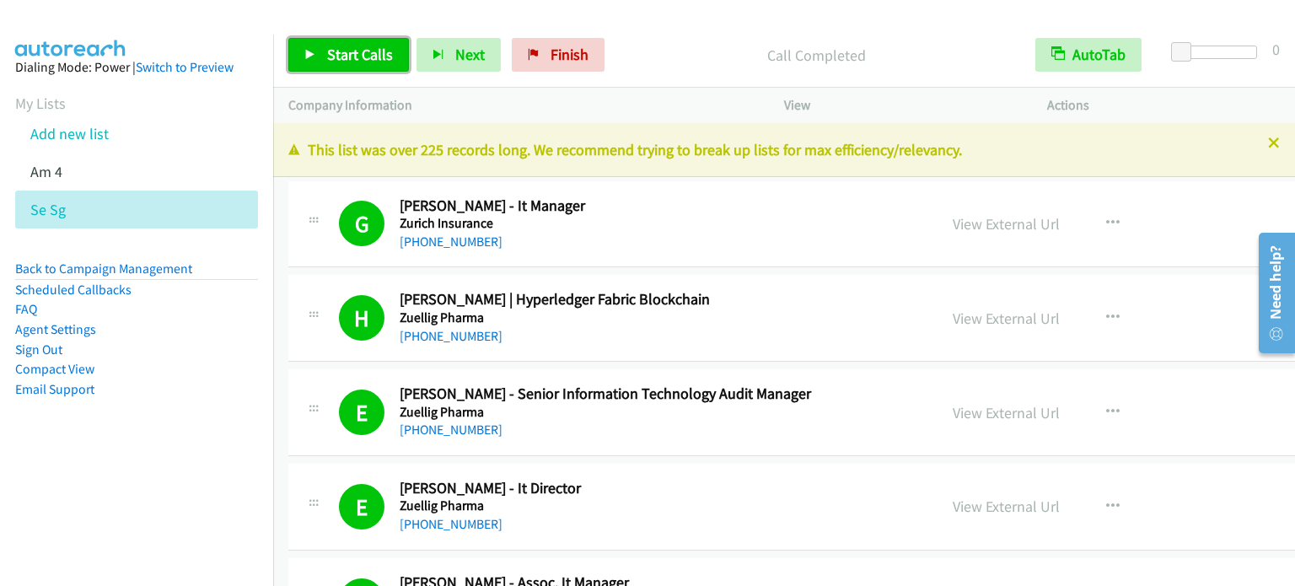
drag, startPoint x: 362, startPoint y: 53, endPoint x: 382, endPoint y: 36, distance: 25.7
click at [362, 53] on span "Start Calls" at bounding box center [360, 54] width 66 height 19
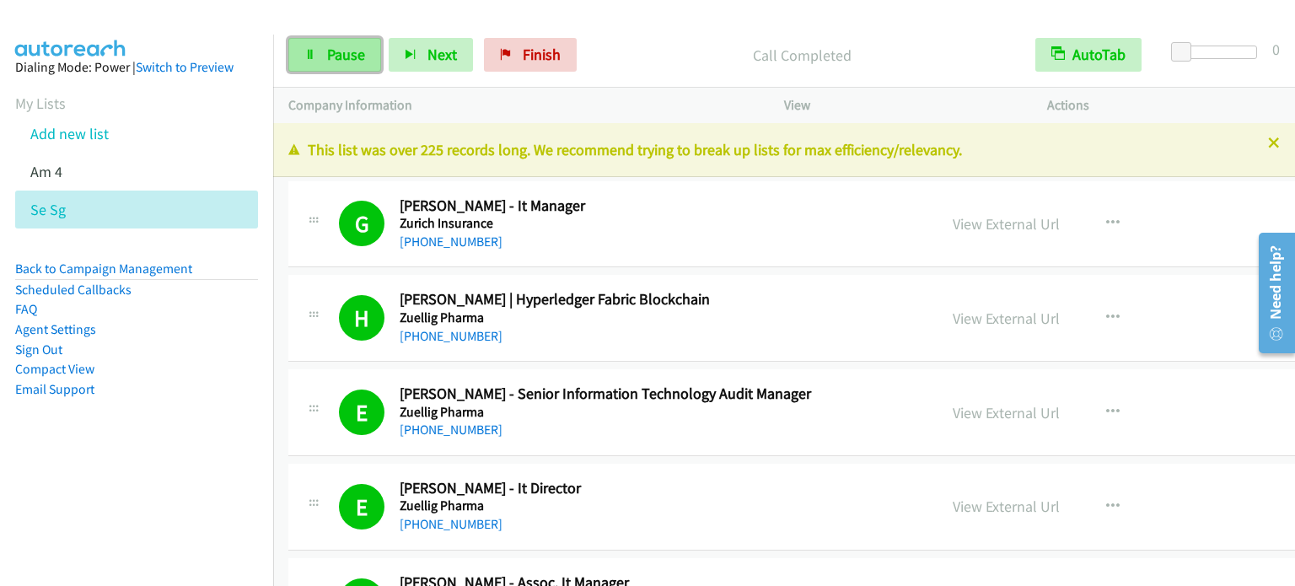
click at [351, 50] on span "Pause" at bounding box center [346, 54] width 38 height 19
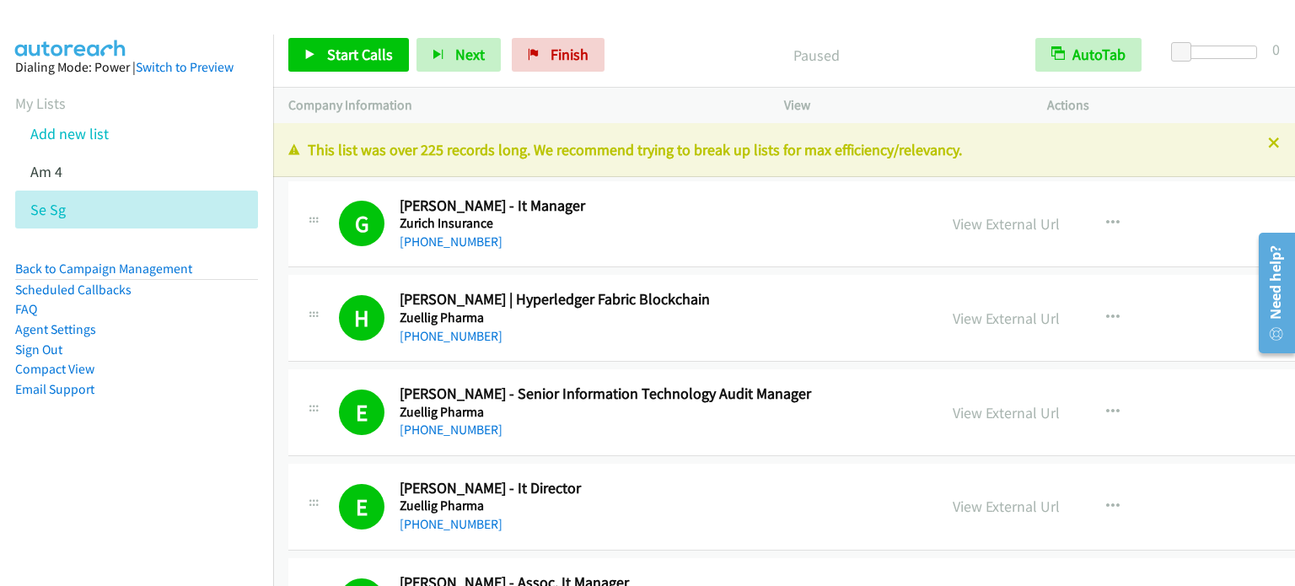
click at [134, 462] on aside "Dialing Mode: Power | Switch to Preview My Lists Add new list Am 4 Se Sg Back t…" at bounding box center [136, 255] width 273 height 441
click at [182, 448] on aside "Dialing Mode: Power | Switch to Preview My Lists Add new list Am 4 Se Sg Back t…" at bounding box center [136, 255] width 273 height 441
click at [365, 60] on span "Start Calls" at bounding box center [360, 54] width 66 height 19
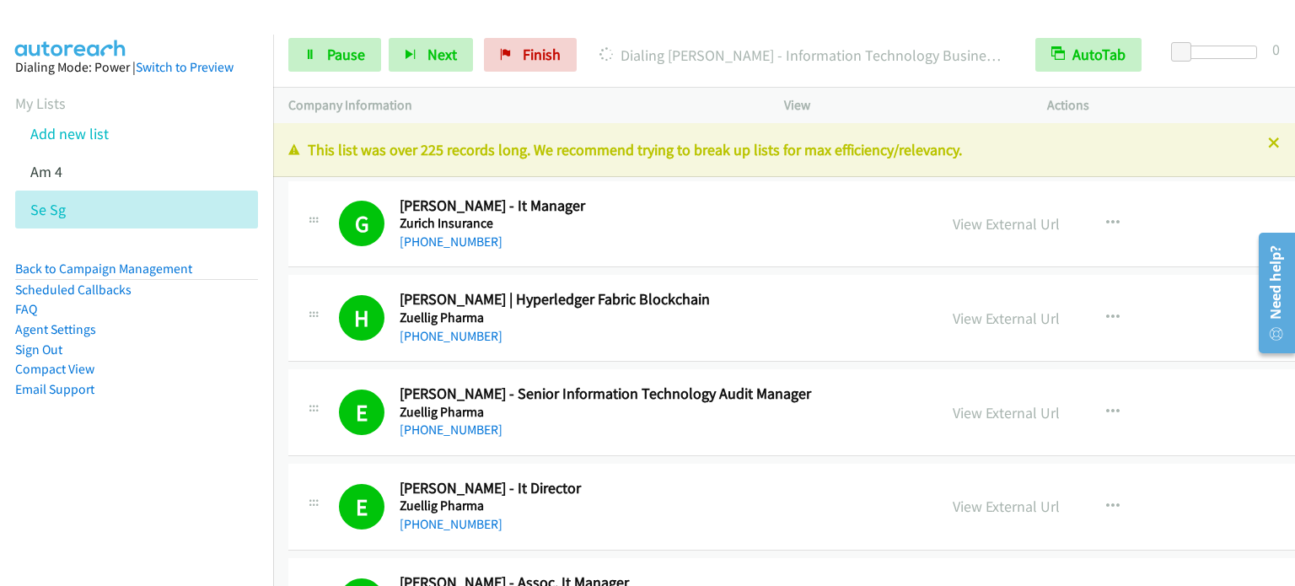
click at [166, 495] on nav "Dialing Mode: Power | Switch to Preview My Lists Add new list Am 4 Se Sg Back t…" at bounding box center [137, 328] width 274 height 586
click at [364, 38] on link "Pause" at bounding box center [334, 55] width 93 height 34
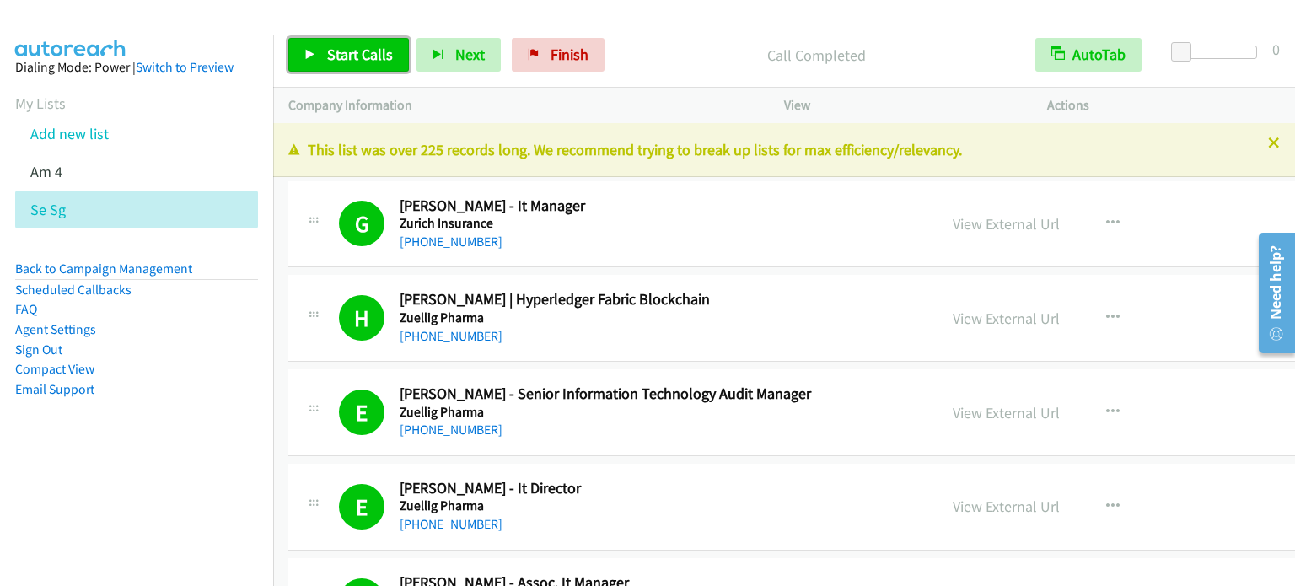
click at [349, 56] on span "Start Calls" at bounding box center [360, 54] width 66 height 19
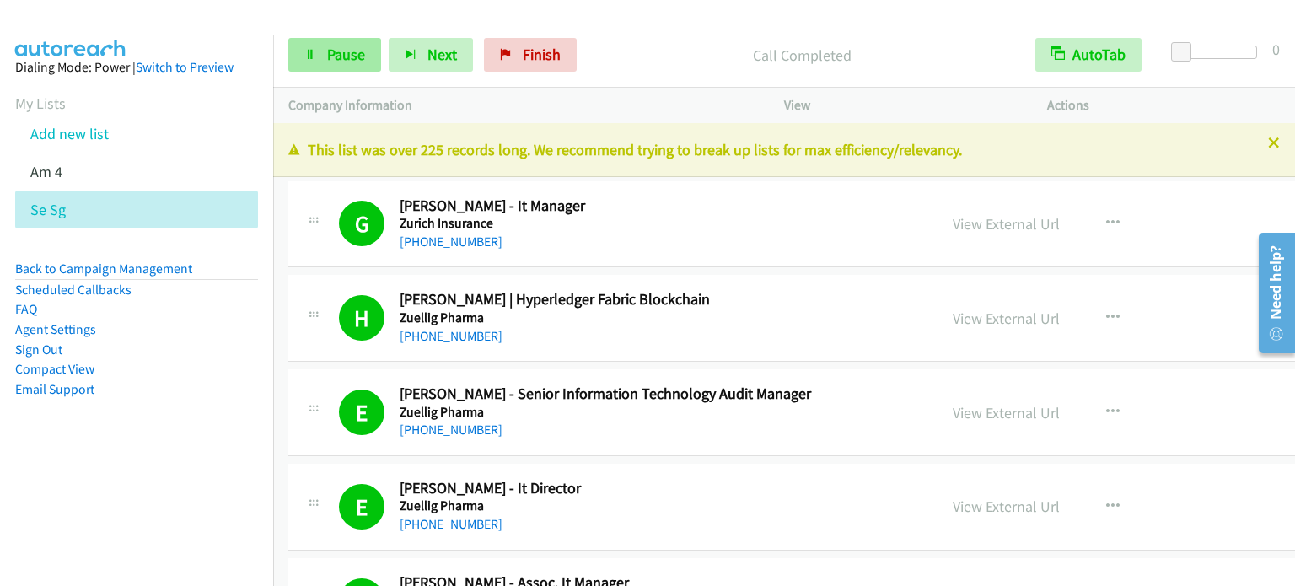
click at [341, 54] on span "Pause" at bounding box center [346, 54] width 38 height 19
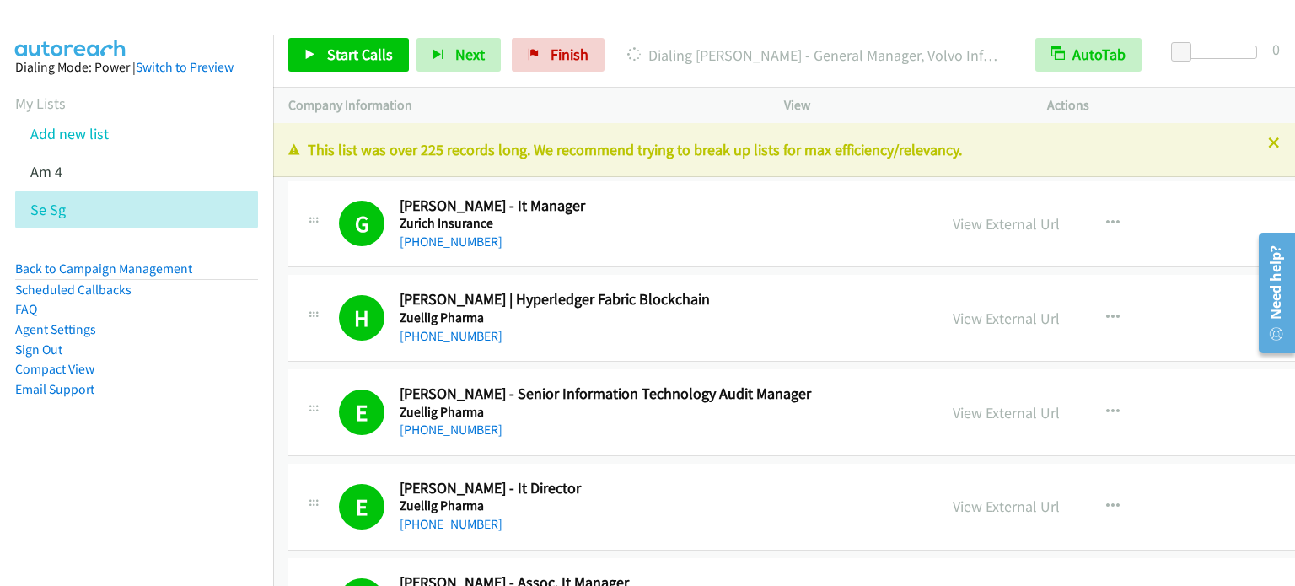
click at [185, 380] on li "Email Support" at bounding box center [136, 389] width 243 height 20
click at [259, 468] on aside "Dialing Mode: Power | Switch to Preview My Lists Add new list Am 4 Se Sg Back t…" at bounding box center [136, 255] width 273 height 441
click at [175, 427] on aside "Dialing Mode: Power | Switch to Preview My Lists Add new list Am 4 Se Sg Back t…" at bounding box center [136, 255] width 273 height 441
click at [566, 65] on link "Finish" at bounding box center [558, 55] width 93 height 34
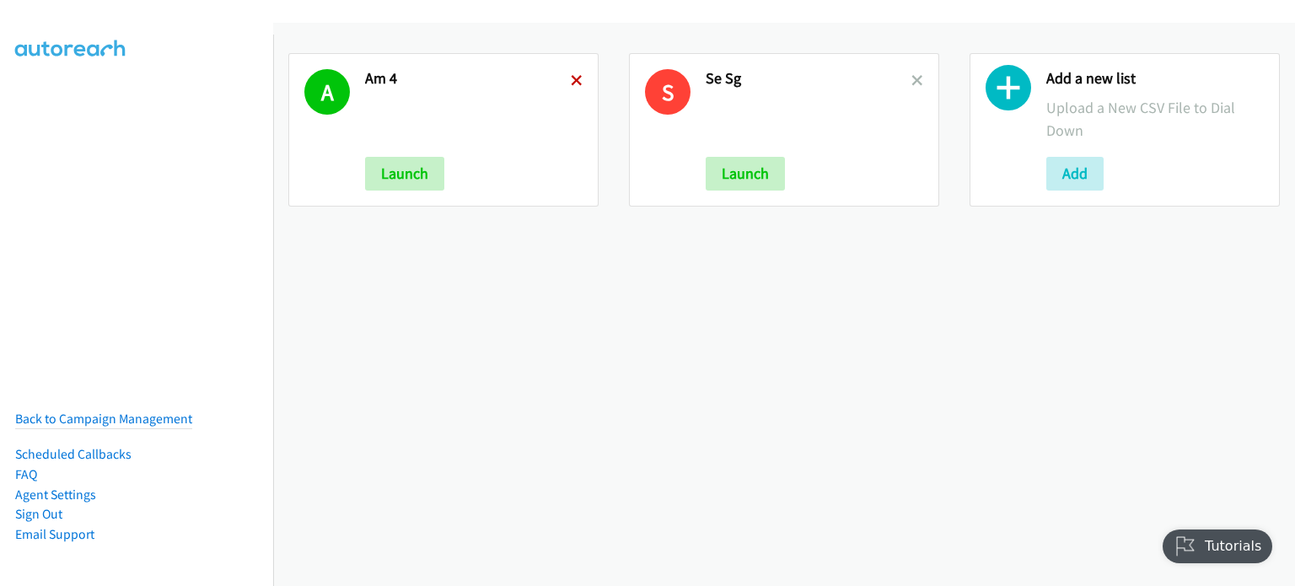
click at [571, 83] on icon at bounding box center [577, 82] width 12 height 12
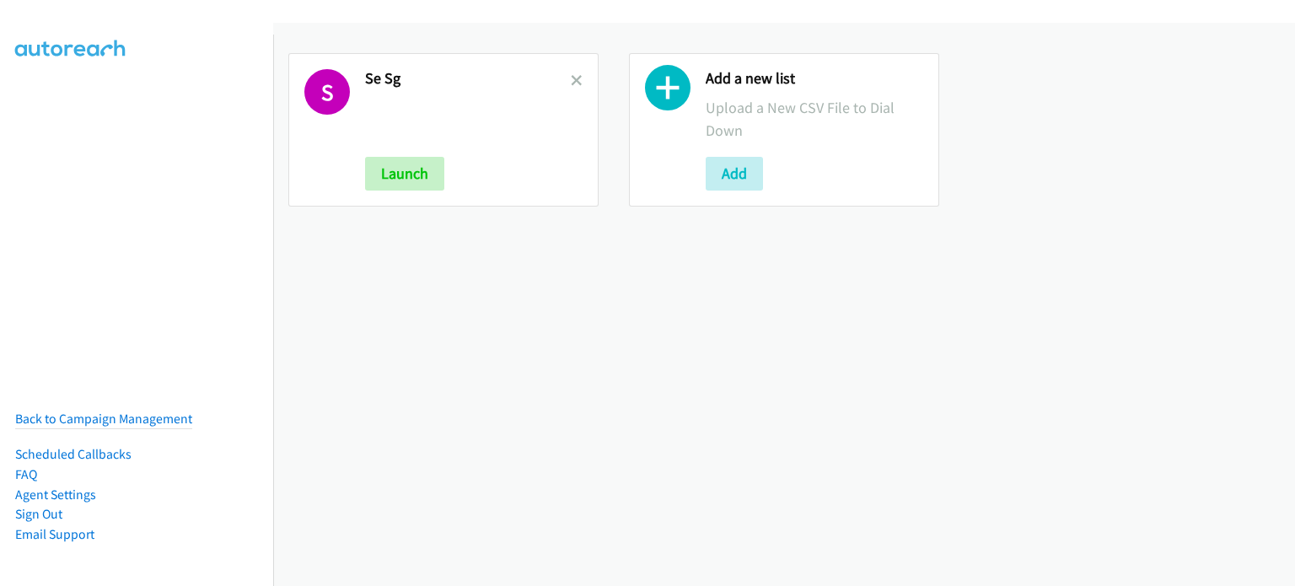
click at [572, 72] on link at bounding box center [577, 80] width 12 height 19
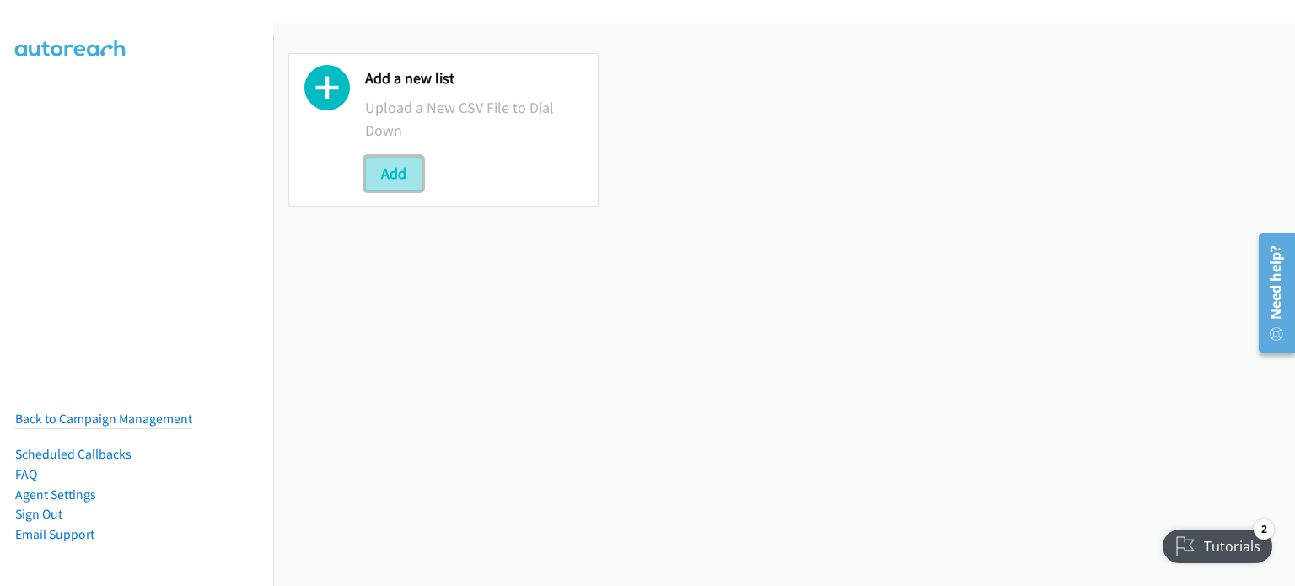
click at [392, 169] on button "Add" at bounding box center [393, 174] width 57 height 34
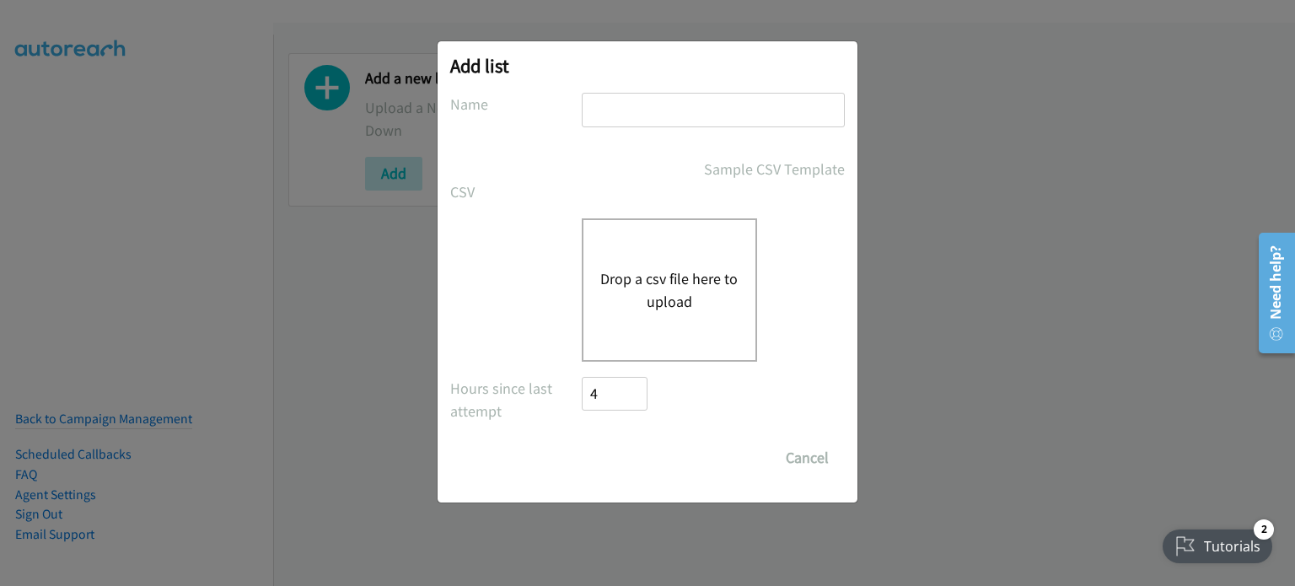
click at [666, 276] on button "Drop a csv file here to upload" at bounding box center [669, 290] width 138 height 46
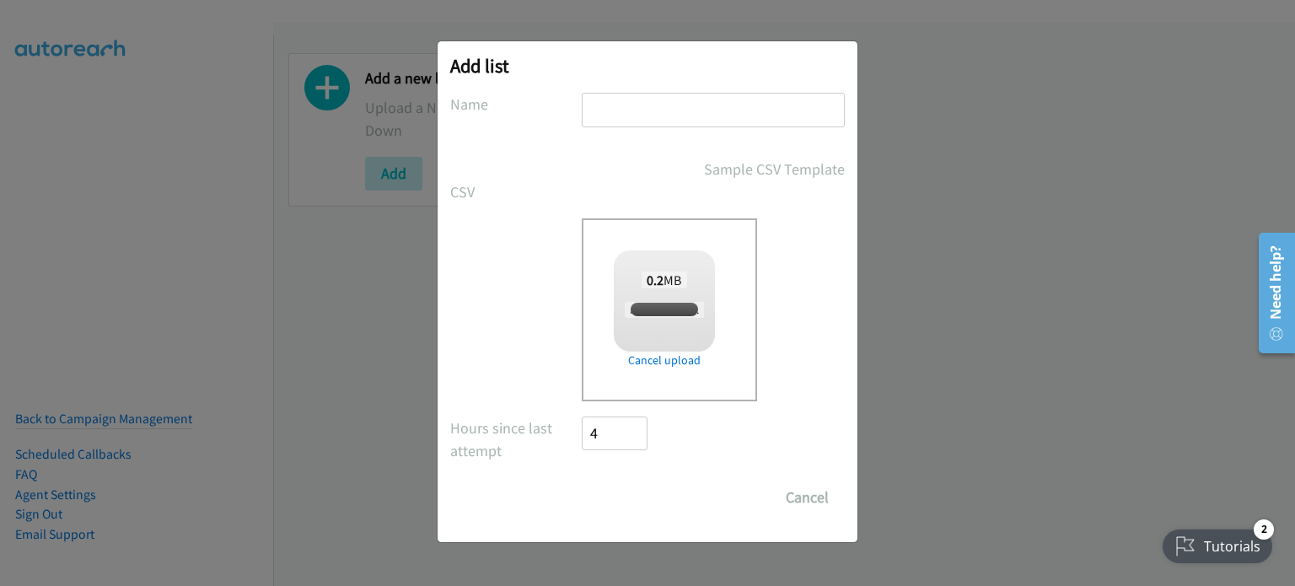
checkbox input "true"
click at [618, 110] on input "text" at bounding box center [713, 110] width 263 height 35
click at [618, 109] on input "text" at bounding box center [713, 110] width 263 height 35
type input "LENOVO"
click at [619, 498] on input "Save List" at bounding box center [626, 497] width 88 height 34
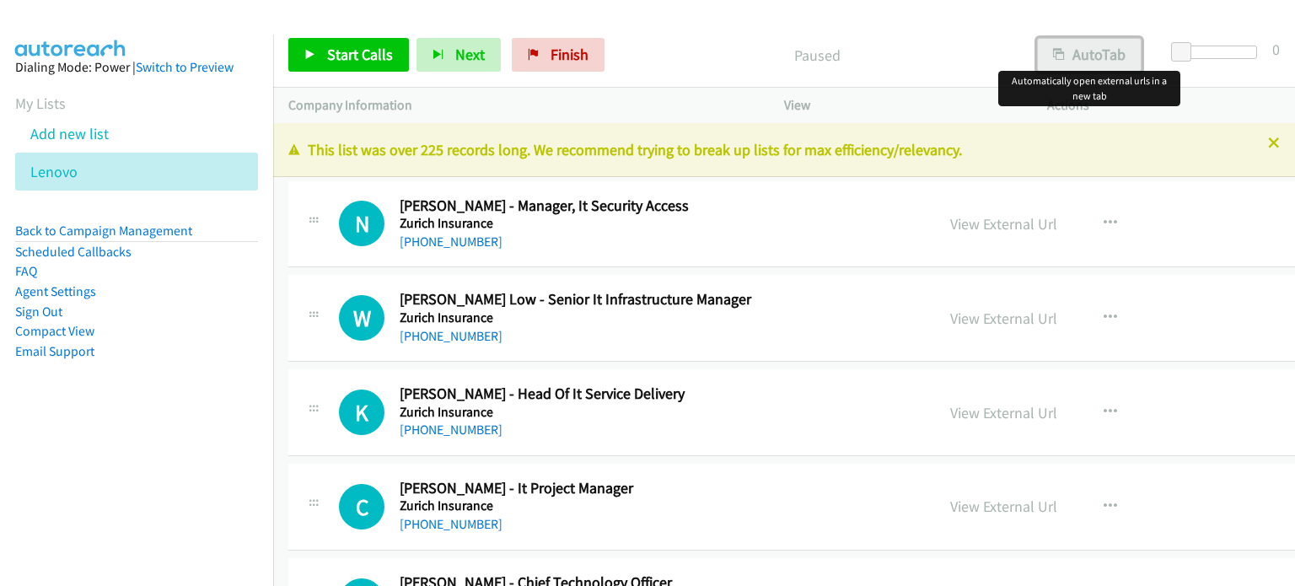
click at [1099, 51] on button "AutoTab" at bounding box center [1089, 55] width 105 height 34
click at [975, 222] on link "View External Url" at bounding box center [1003, 223] width 107 height 19
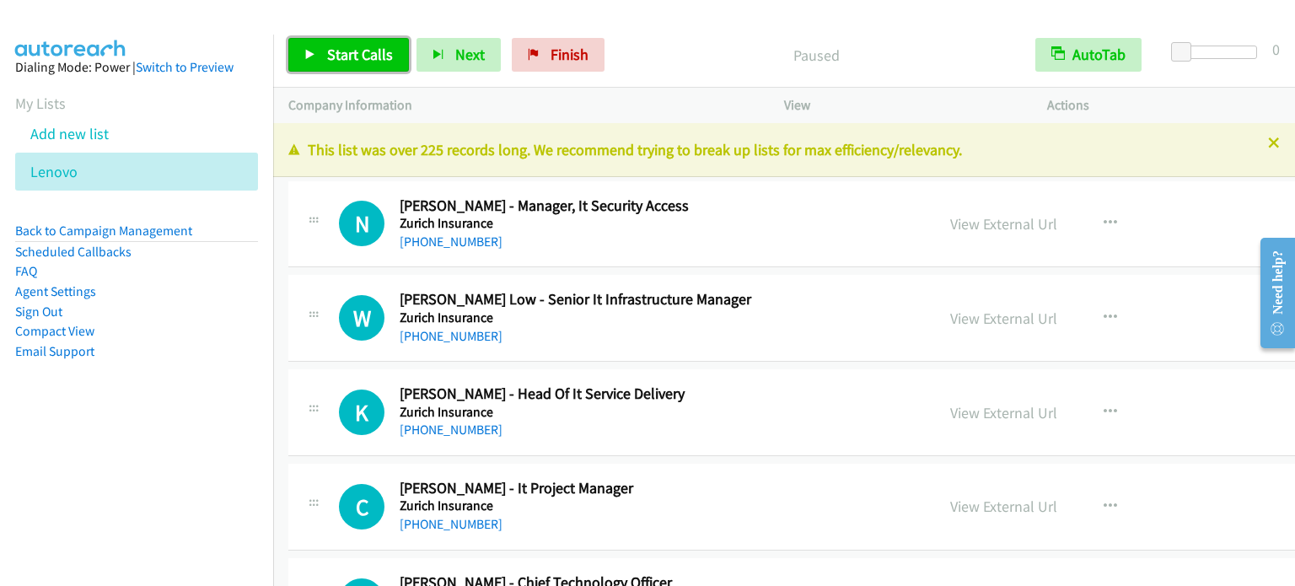
click at [376, 49] on span "Start Calls" at bounding box center [360, 54] width 66 height 19
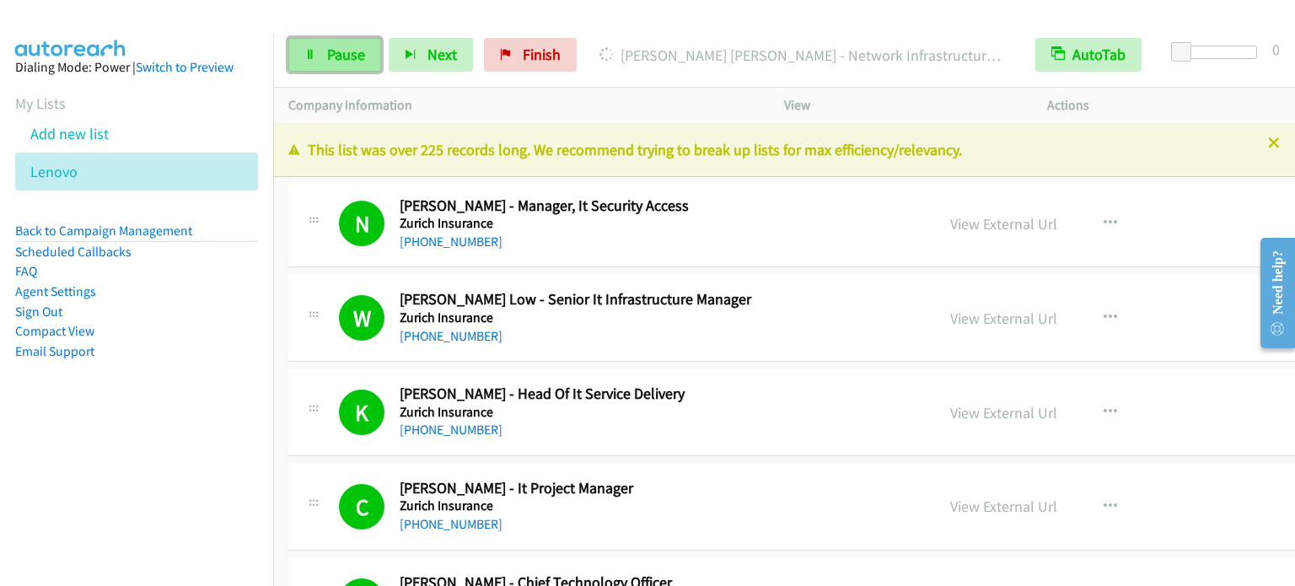
click at [351, 49] on span "Pause" at bounding box center [346, 54] width 38 height 19
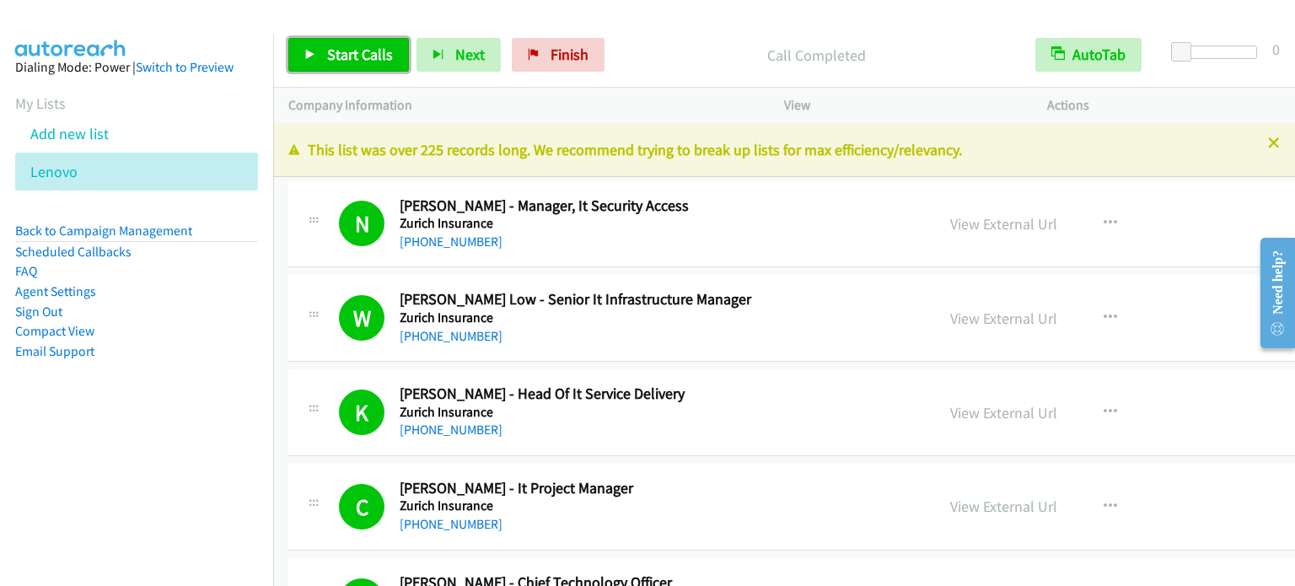
click at [347, 53] on span "Start Calls" at bounding box center [360, 54] width 66 height 19
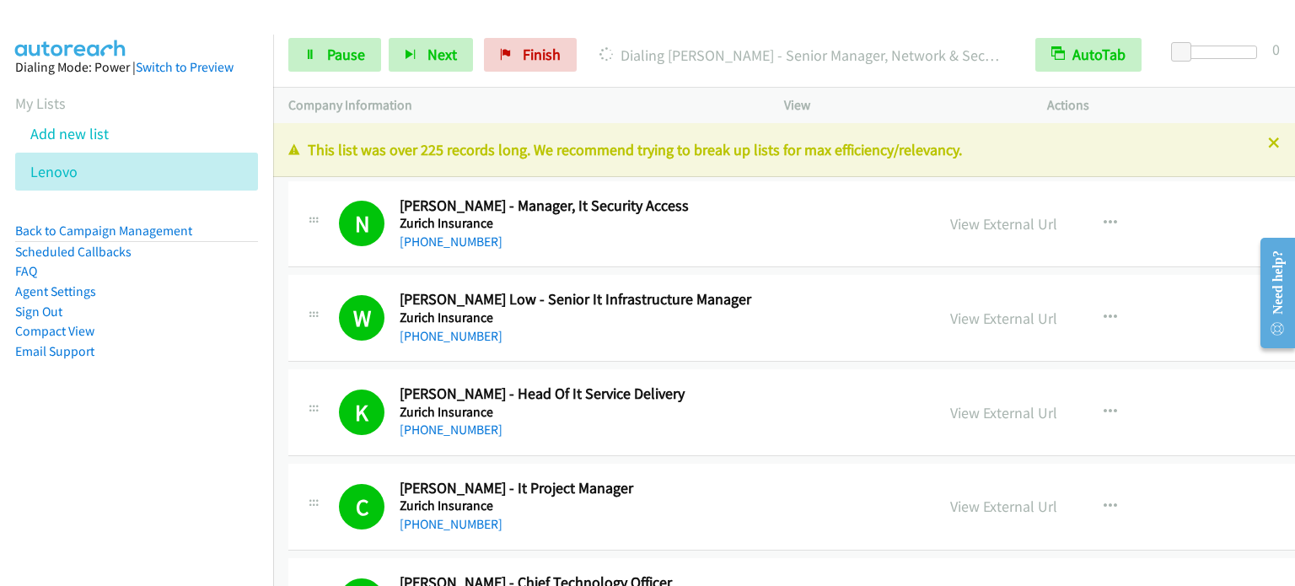
click at [142, 458] on nav "Dialing Mode: Power | Switch to Preview My Lists Add new list [GEOGRAPHIC_DATA]…" at bounding box center [137, 328] width 274 height 586
click at [333, 58] on span "Pause" at bounding box center [346, 54] width 38 height 19
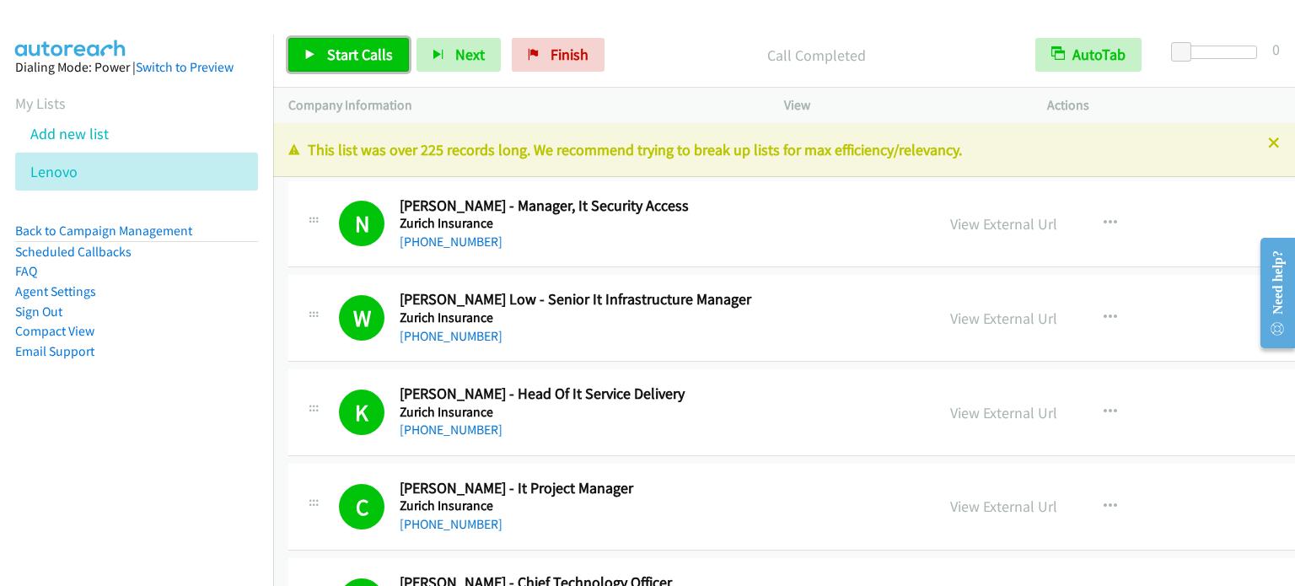
click at [361, 55] on span "Start Calls" at bounding box center [360, 54] width 66 height 19
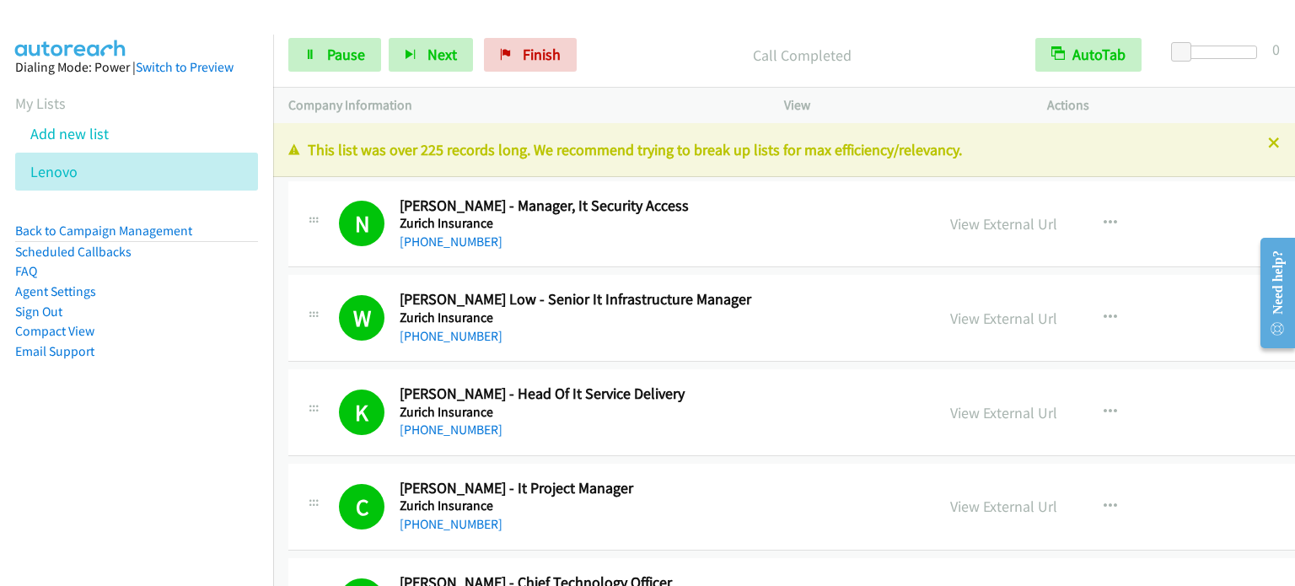
click at [179, 388] on aside "Dialing Mode: Power | Switch to Preview My Lists Add new list [GEOGRAPHIC_DATA]…" at bounding box center [136, 236] width 273 height 403
click at [324, 61] on link "Pause" at bounding box center [334, 55] width 93 height 34
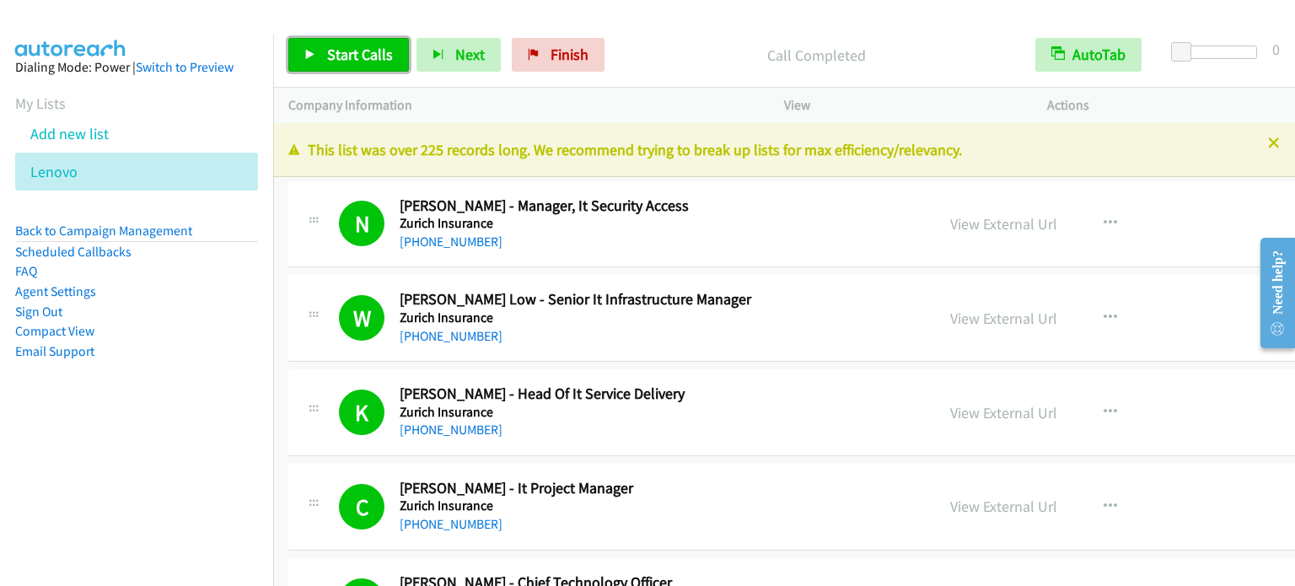
click at [372, 52] on span "Start Calls" at bounding box center [360, 54] width 66 height 19
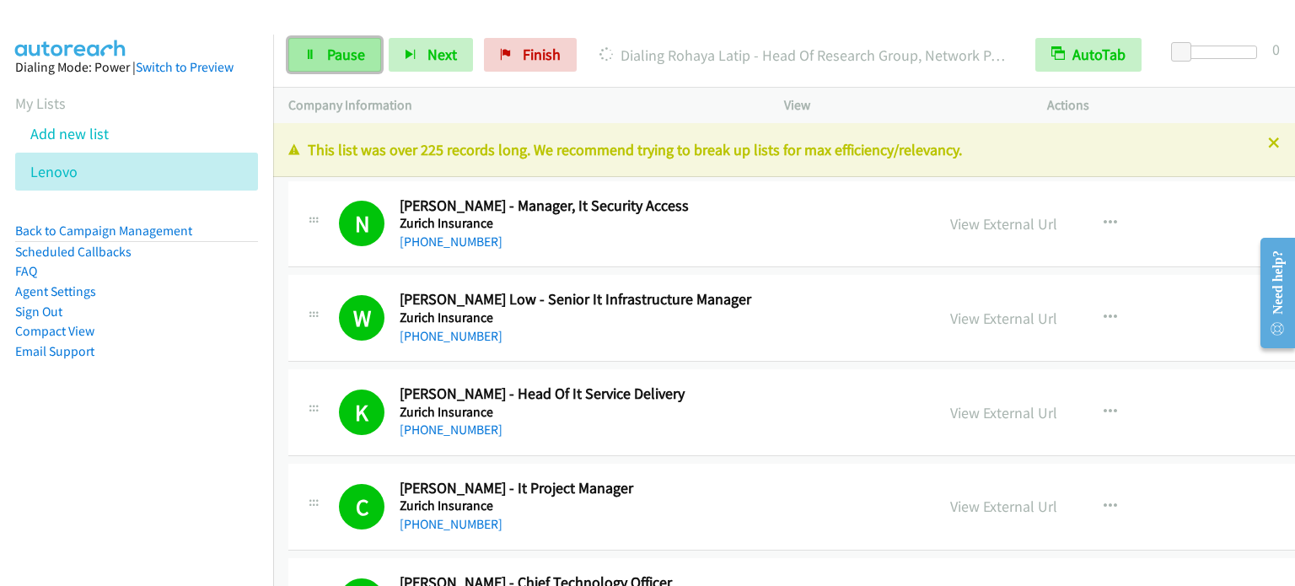
click at [321, 64] on link "Pause" at bounding box center [334, 55] width 93 height 34
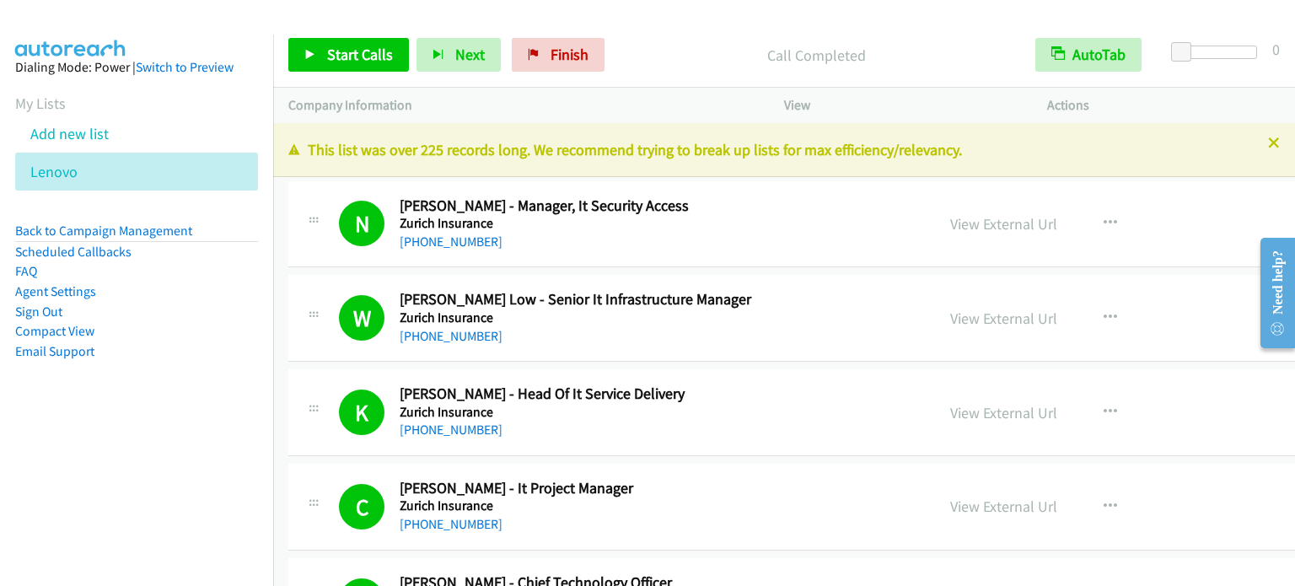
drag, startPoint x: 188, startPoint y: 437, endPoint x: 470, endPoint y: 35, distance: 491.2
click at [188, 437] on aside "Dialing Mode: Power | Switch to Preview My Lists Add new list [GEOGRAPHIC_DATA]…" at bounding box center [136, 236] width 273 height 403
click at [352, 56] on span "Start Calls" at bounding box center [360, 54] width 66 height 19
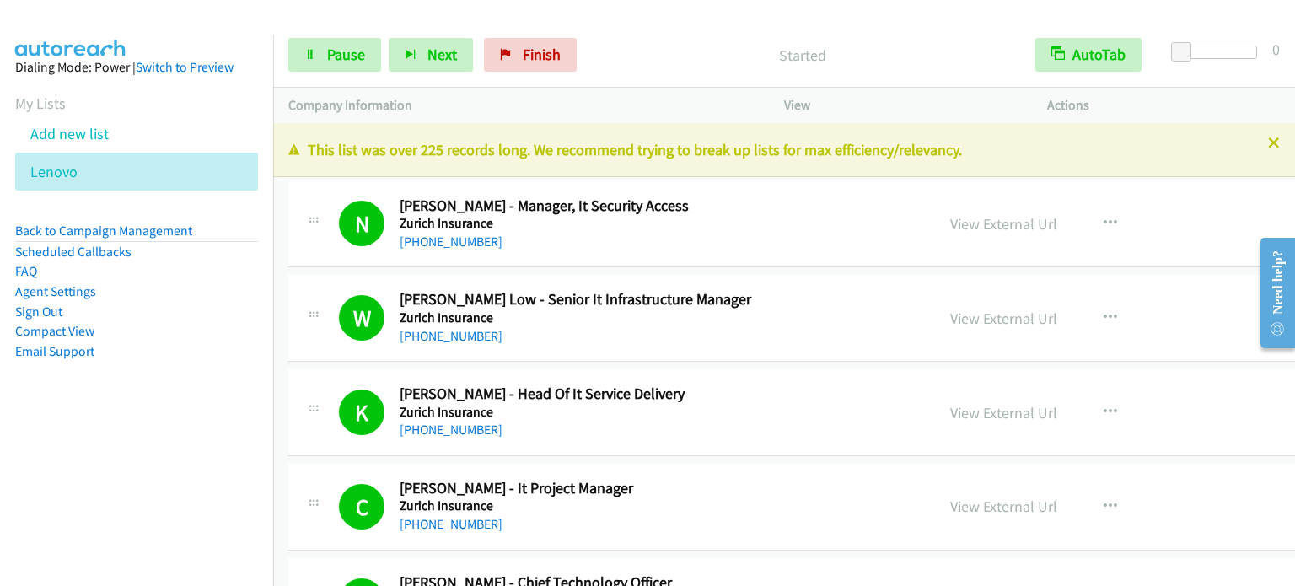
drag, startPoint x: 62, startPoint y: 468, endPoint x: 514, endPoint y: 18, distance: 638.3
click at [62, 468] on nav "Dialing Mode: Power | Switch to Preview My Lists Add new list [GEOGRAPHIC_DATA]…" at bounding box center [137, 328] width 274 height 586
click at [329, 54] on span "Pause" at bounding box center [346, 54] width 38 height 19
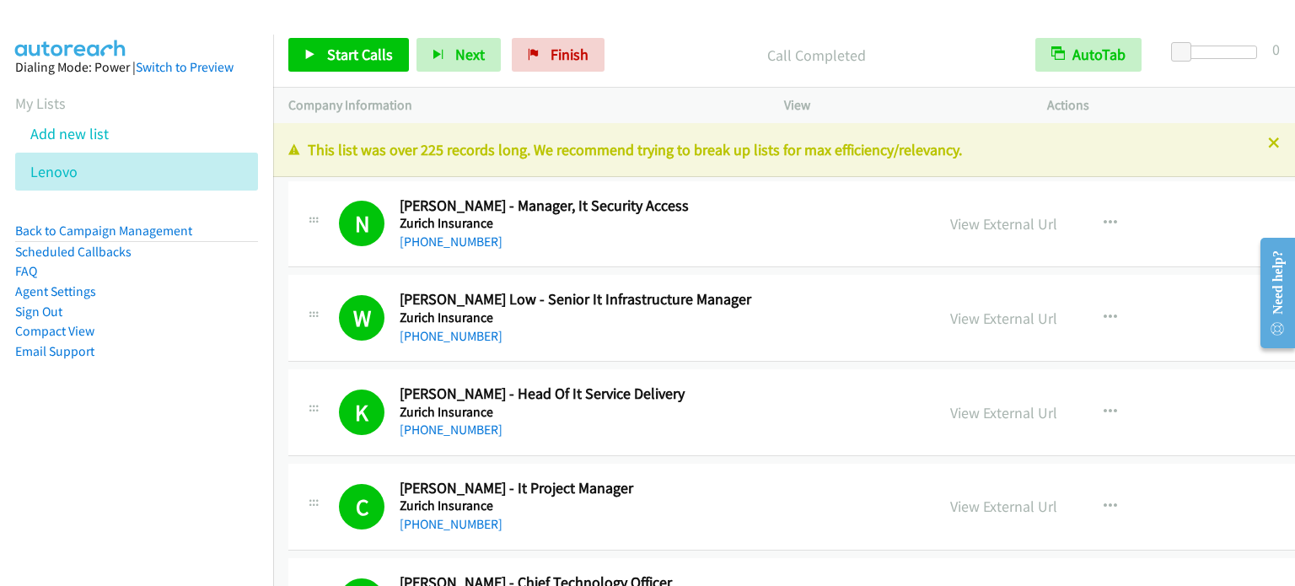
click at [988, 13] on div at bounding box center [639, 32] width 1279 height 65
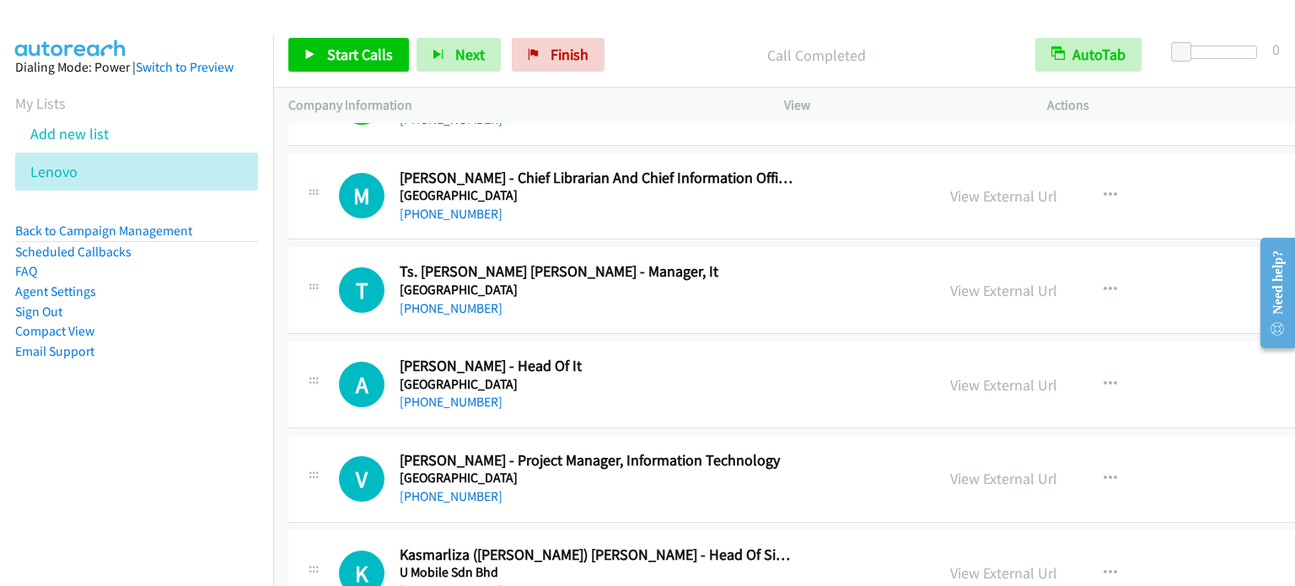
scroll to position [2977, 0]
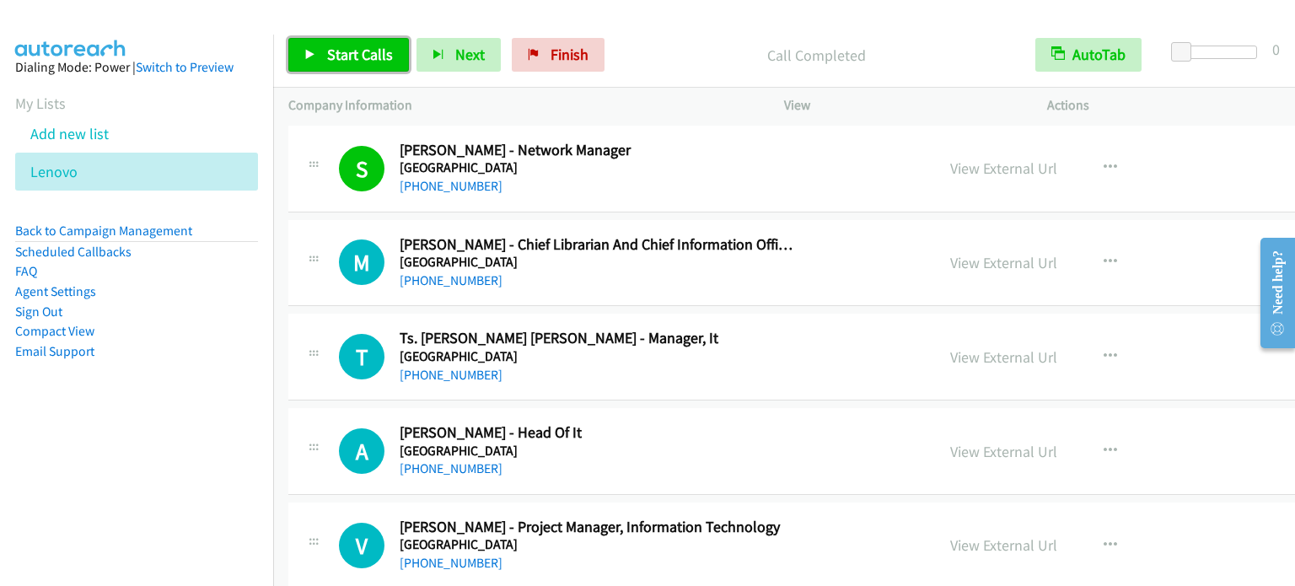
click at [356, 50] on span "Start Calls" at bounding box center [360, 54] width 66 height 19
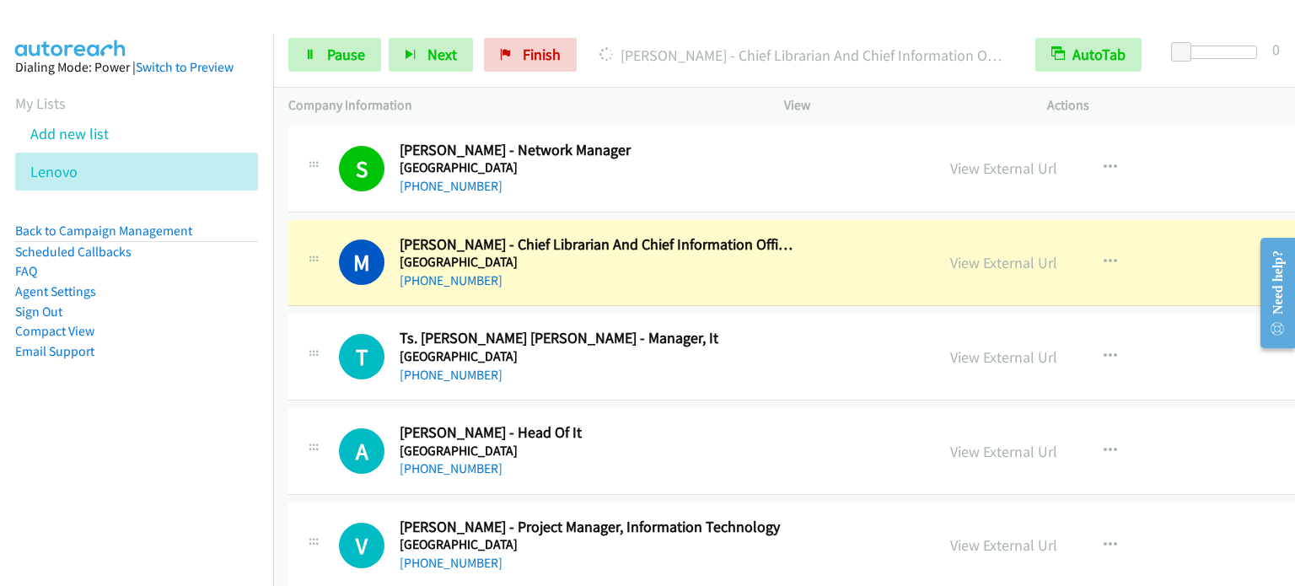
click at [196, 434] on aside "Dialing Mode: Power | Switch to Preview My Lists Add new list [GEOGRAPHIC_DATA]…" at bounding box center [136, 236] width 273 height 403
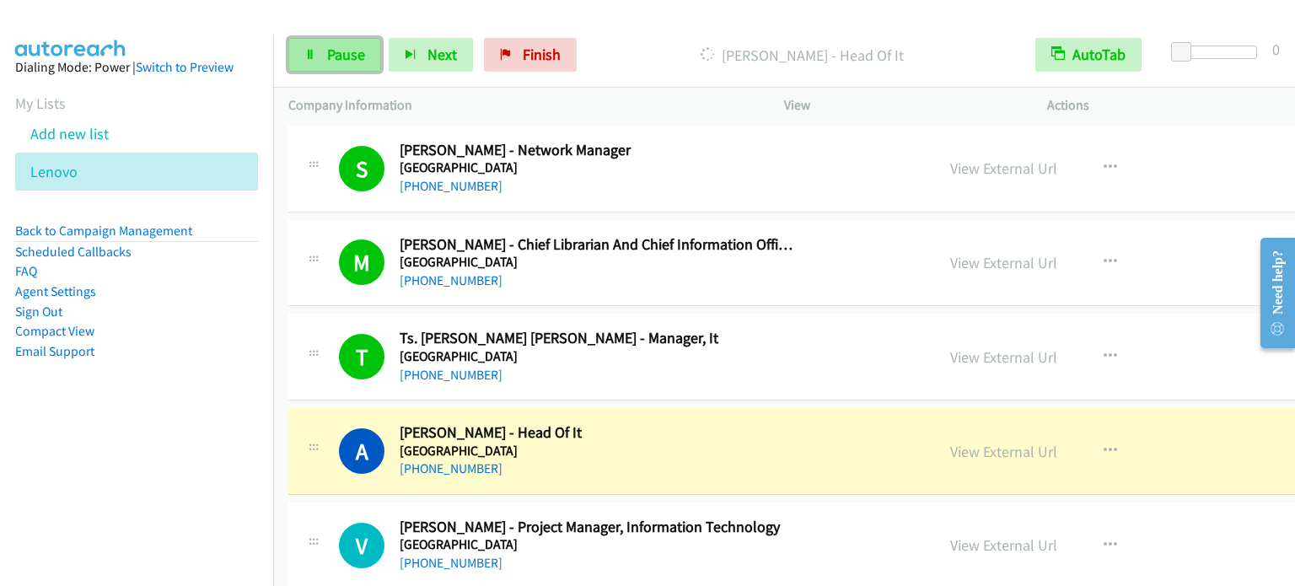
click at [354, 59] on span "Pause" at bounding box center [346, 54] width 38 height 19
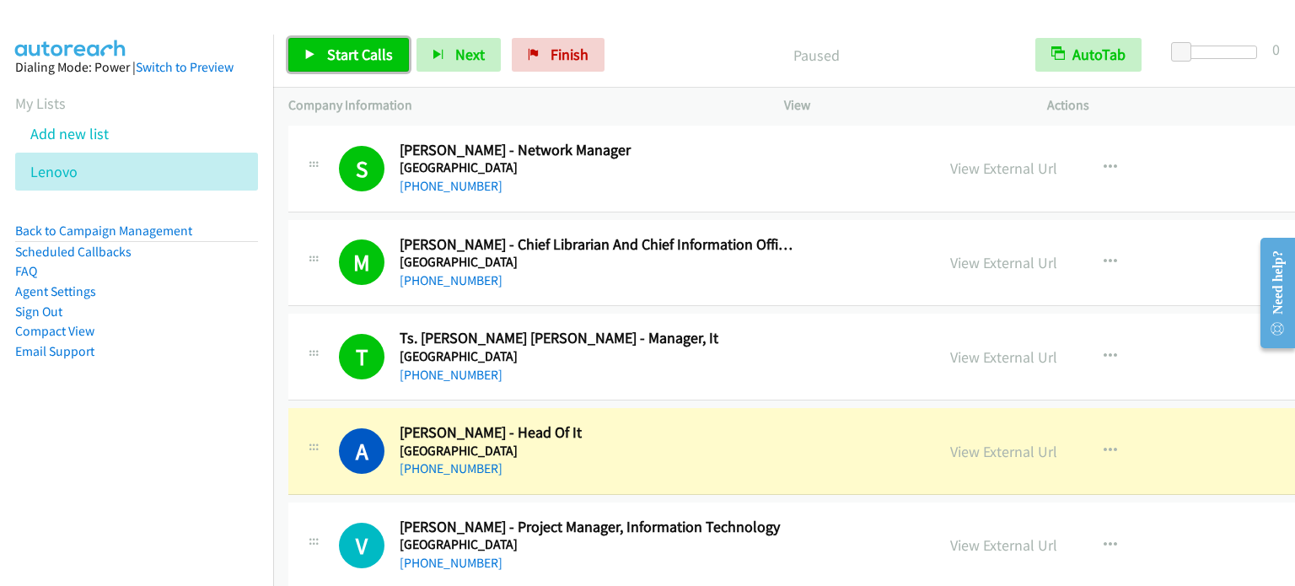
click at [351, 62] on span "Start Calls" at bounding box center [360, 54] width 66 height 19
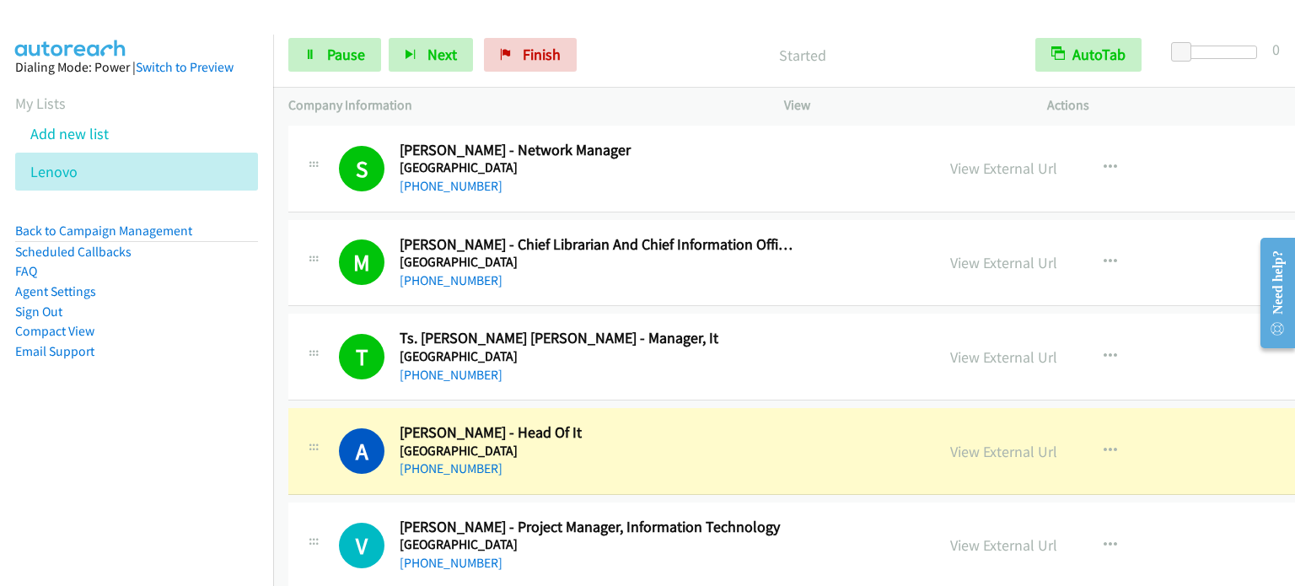
drag, startPoint x: 139, startPoint y: 480, endPoint x: 148, endPoint y: 466, distance: 16.4
click at [141, 480] on nav "Dialing Mode: Power | Switch to Preview My Lists Add new list [GEOGRAPHIC_DATA]…" at bounding box center [137, 328] width 274 height 586
click at [340, 63] on span "Pause" at bounding box center [346, 54] width 38 height 19
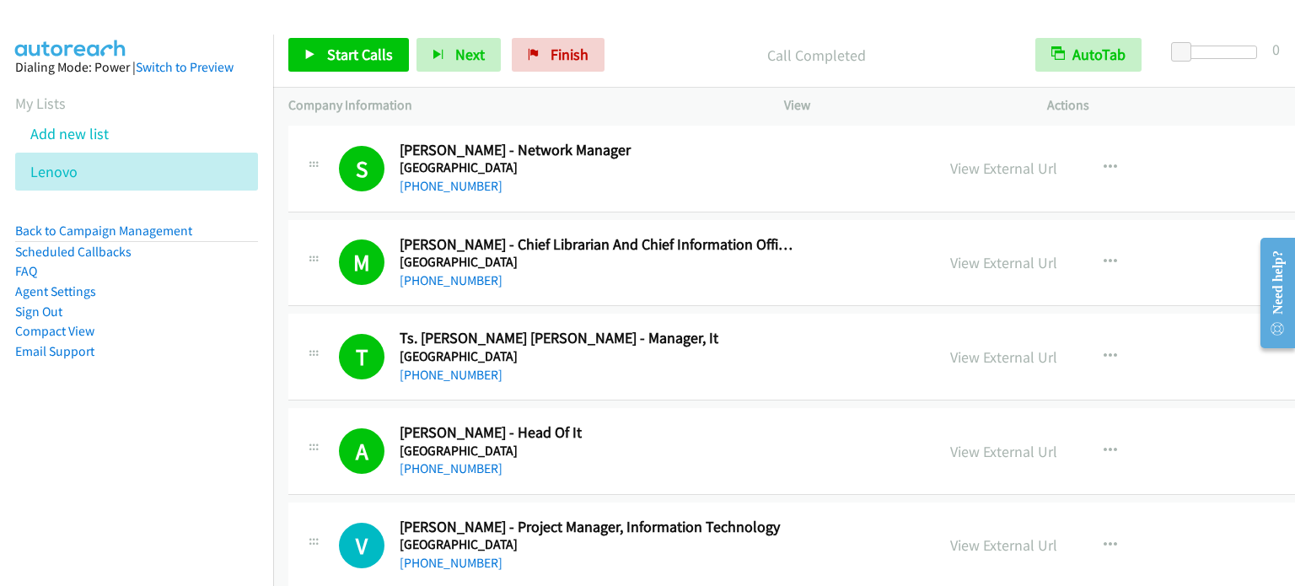
click at [195, 375] on aside "Dialing Mode: Power | Switch to Preview My Lists Add new list [GEOGRAPHIC_DATA]…" at bounding box center [136, 236] width 273 height 403
